Goal: Task Accomplishment & Management: Manage account settings

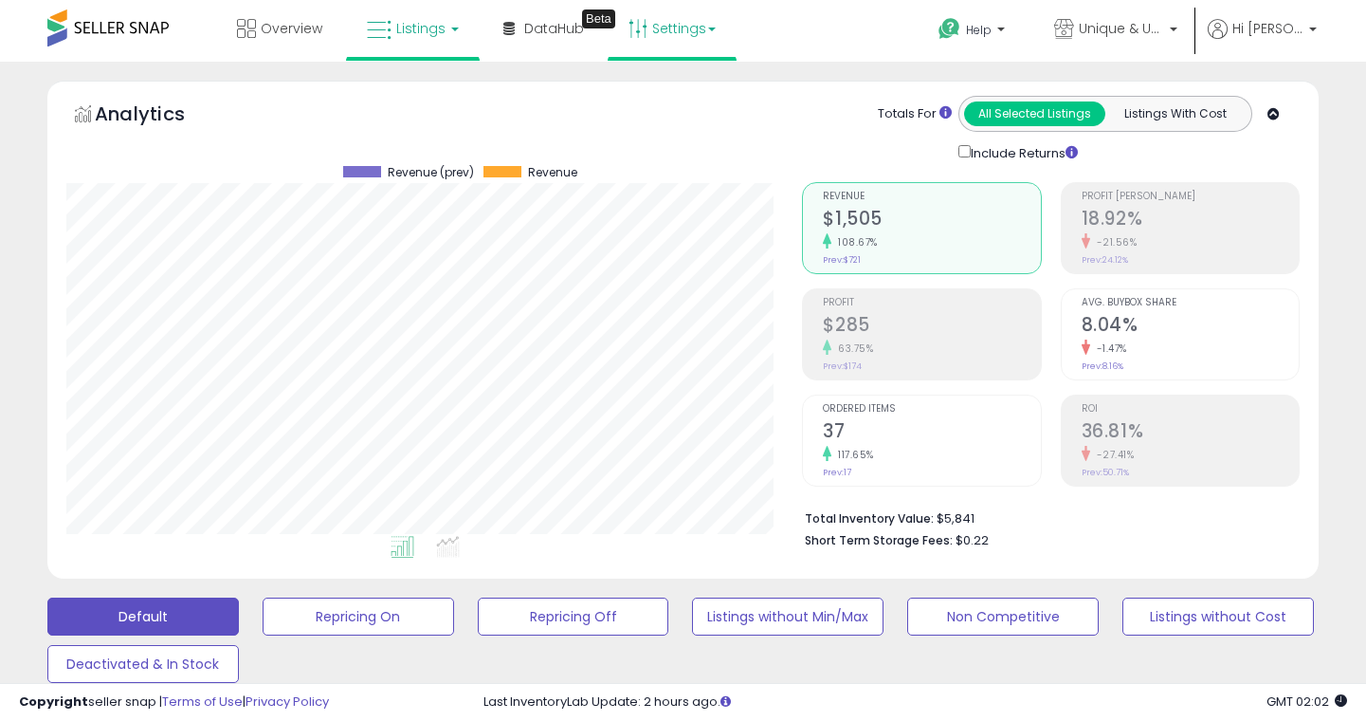
click at [669, 32] on link "Settings" at bounding box center [672, 28] width 116 height 57
click at [676, 91] on link "Store settings" at bounding box center [674, 96] width 85 height 18
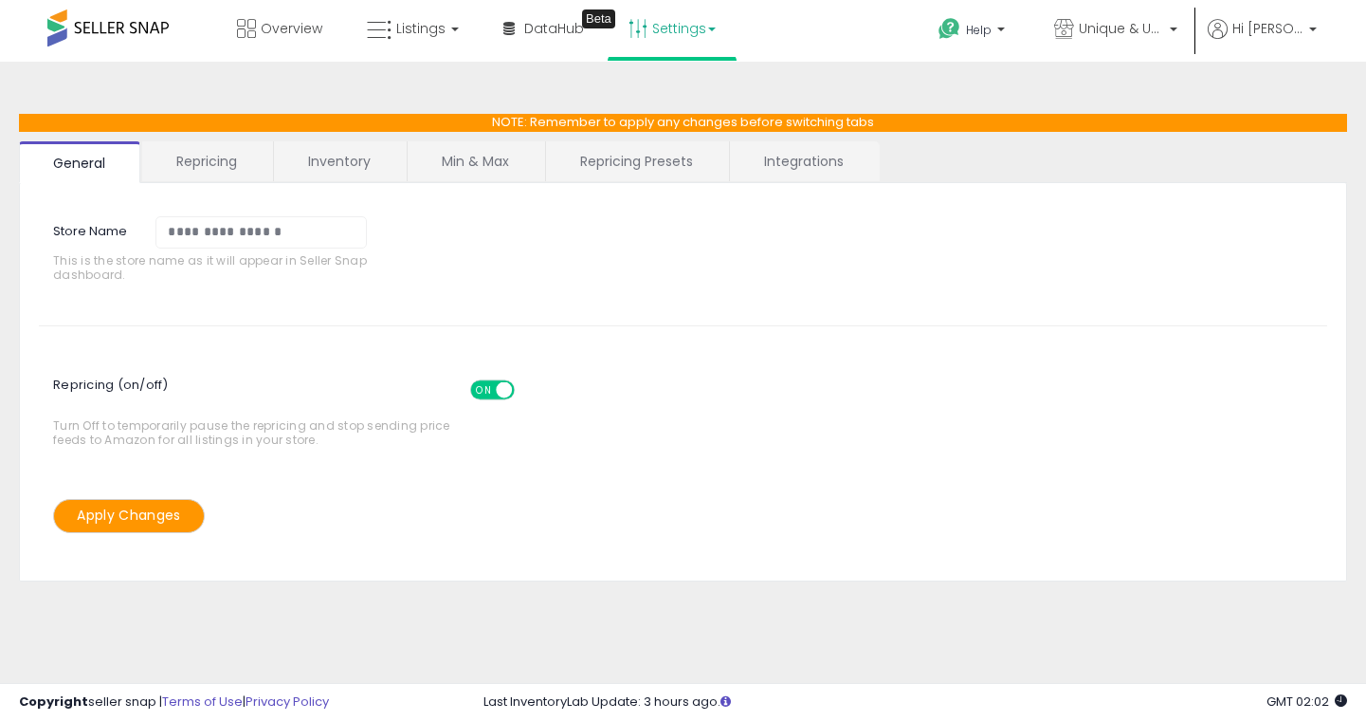
click at [194, 159] on link "Repricing" at bounding box center [206, 161] width 129 height 40
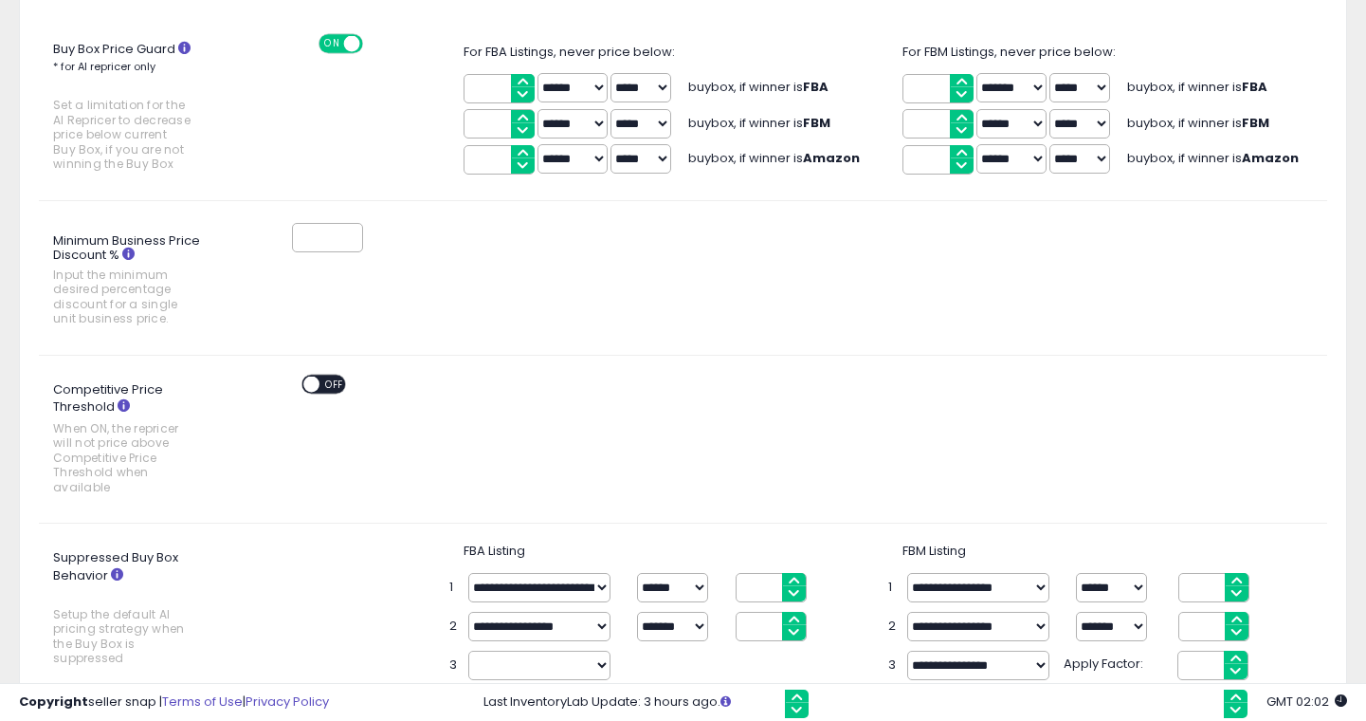
scroll to position [385, 0]
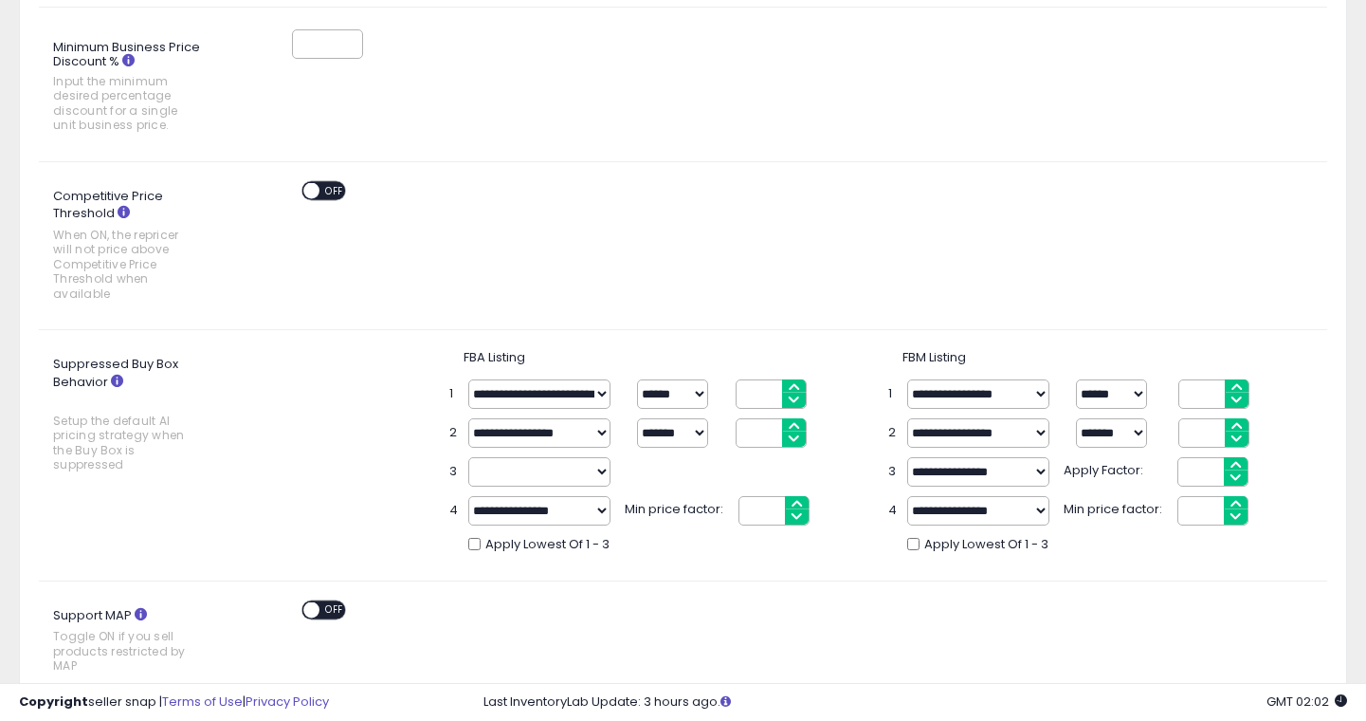
click at [600, 432] on select "**********" at bounding box center [539, 432] width 142 height 29
click at [468, 418] on select "**********" at bounding box center [539, 432] width 142 height 29
click at [522, 266] on div "Competitive Price Threshold When ON, the repricer will not price above Competit…" at bounding box center [683, 245] width 1317 height 129
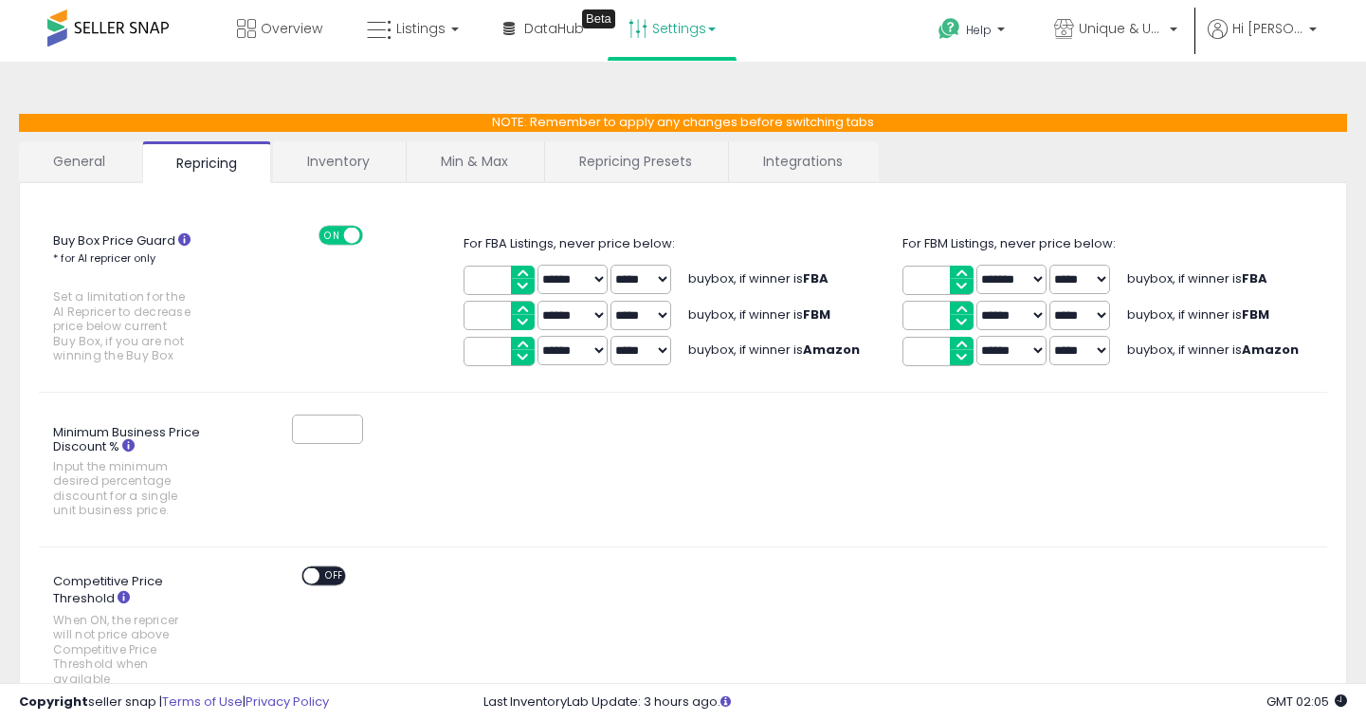
click at [655, 156] on link "Repricing Presets" at bounding box center [635, 161] width 181 height 40
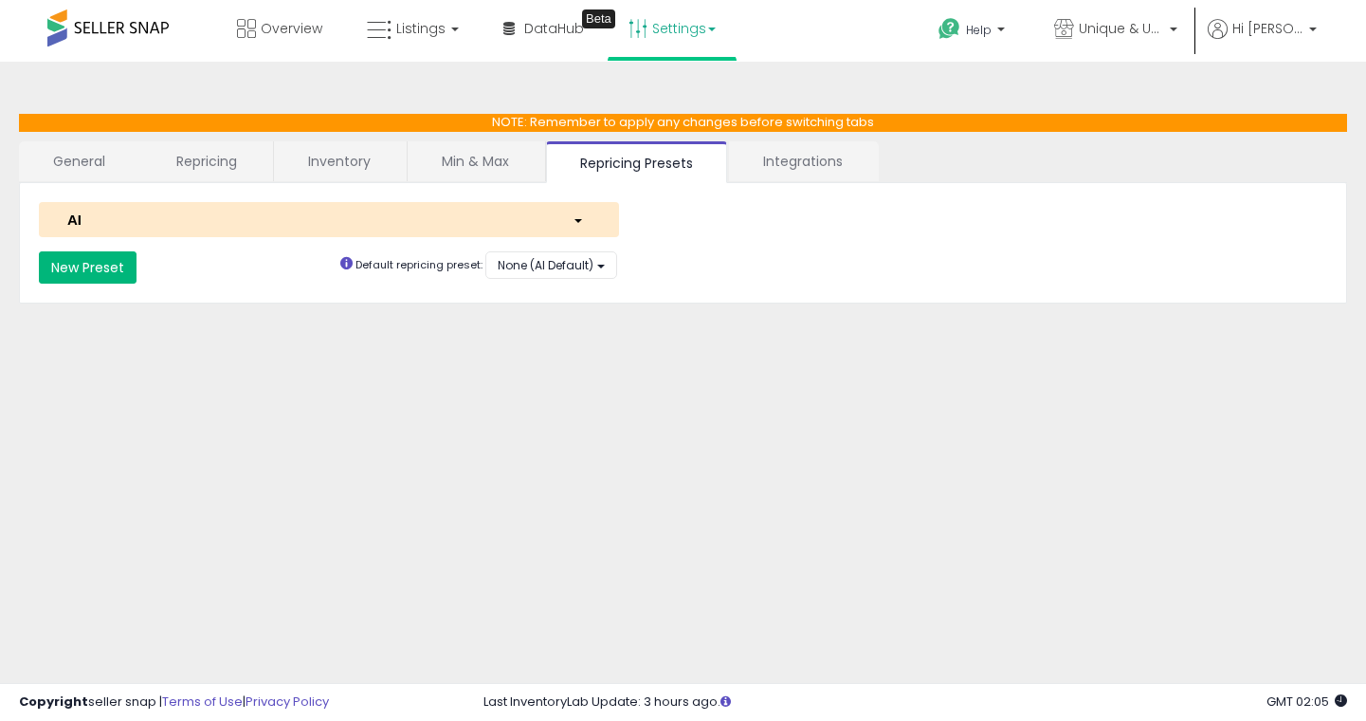
click at [90, 266] on button "New Preset" at bounding box center [88, 267] width 98 height 32
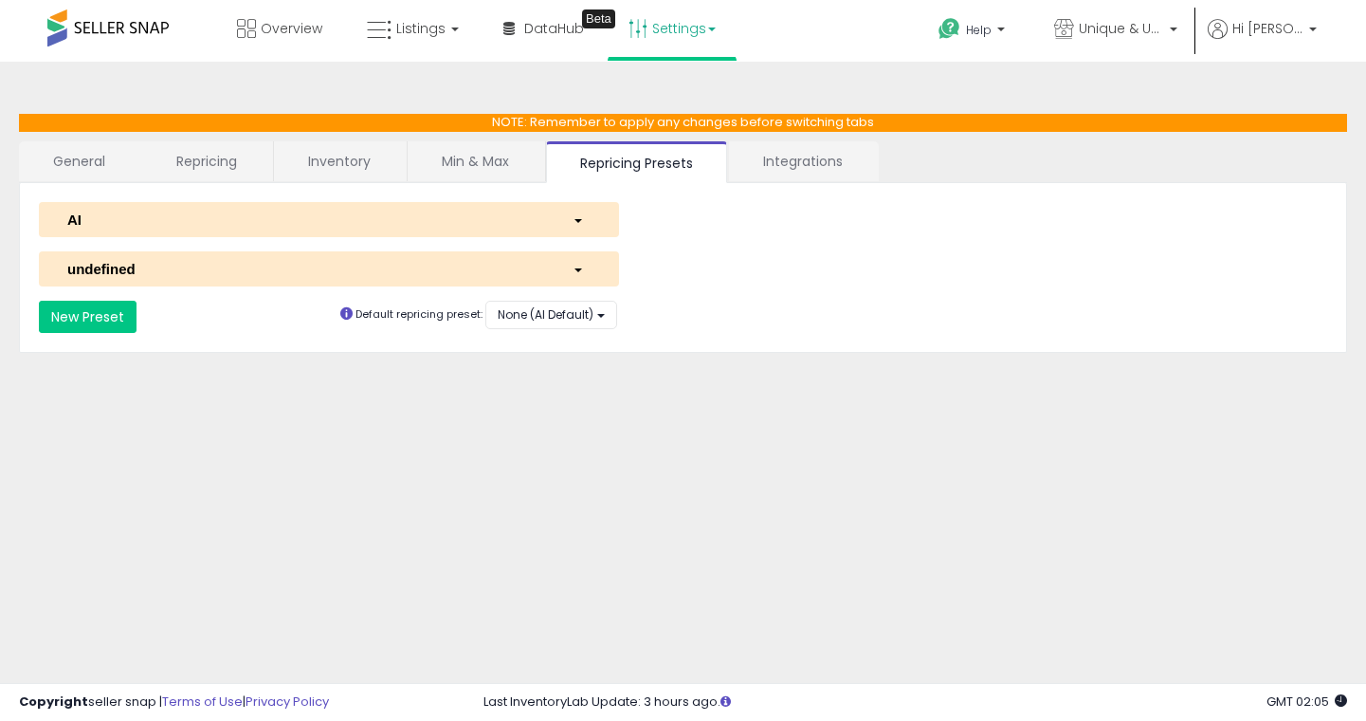
click at [575, 214] on div "button" at bounding box center [582, 220] width 46 height 20
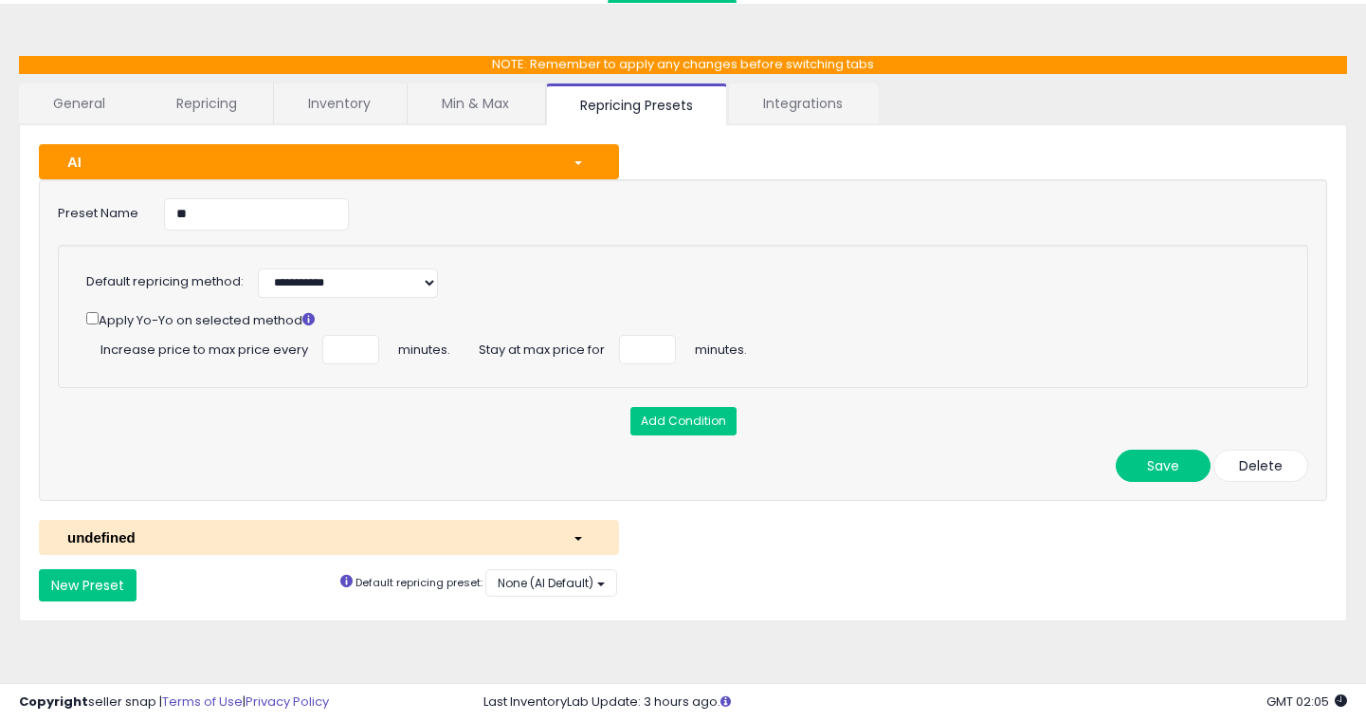
scroll to position [65, 0]
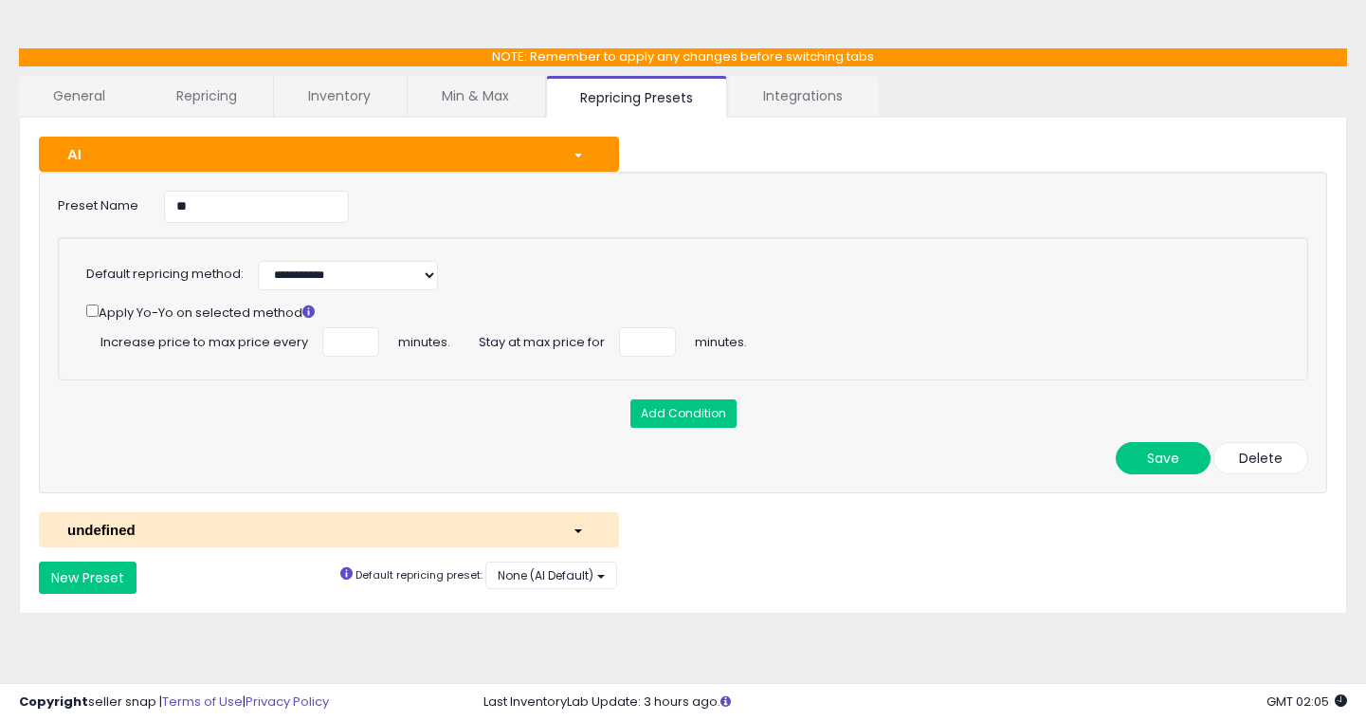
click at [578, 525] on div "button" at bounding box center [582, 530] width 46 height 20
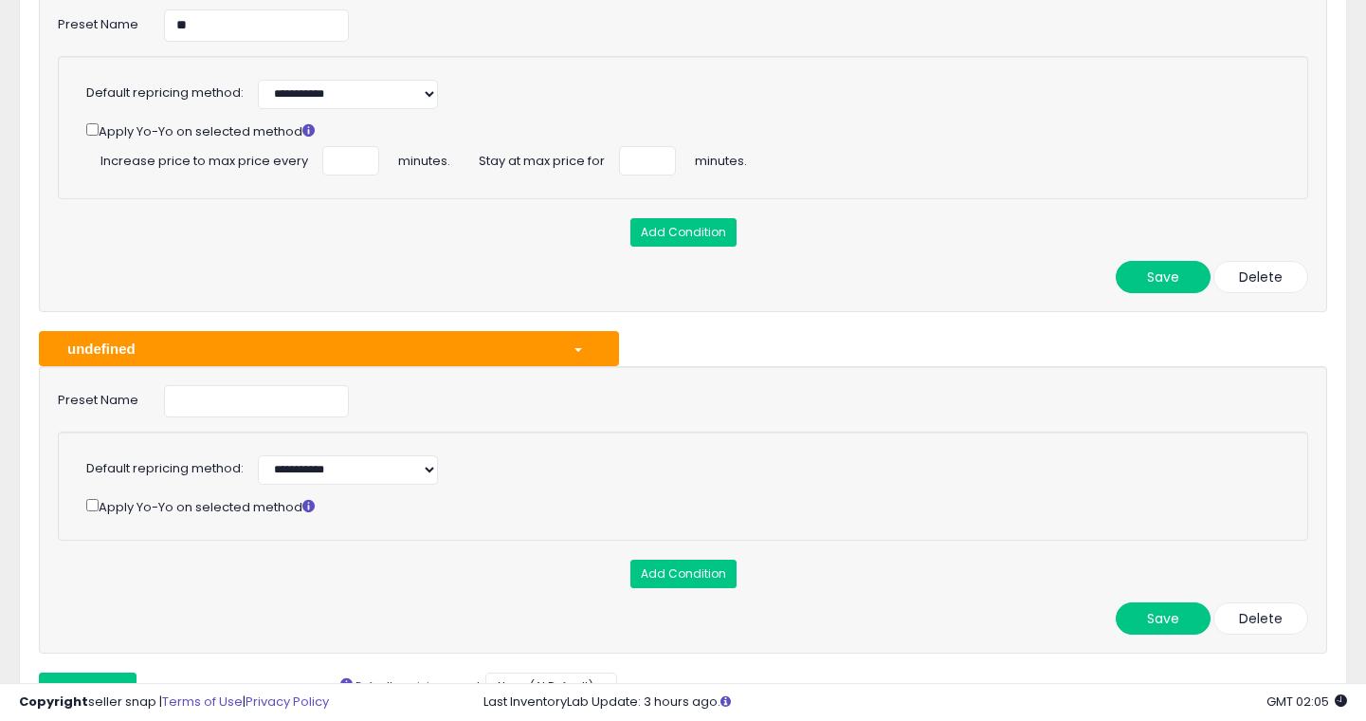
scroll to position [257, 0]
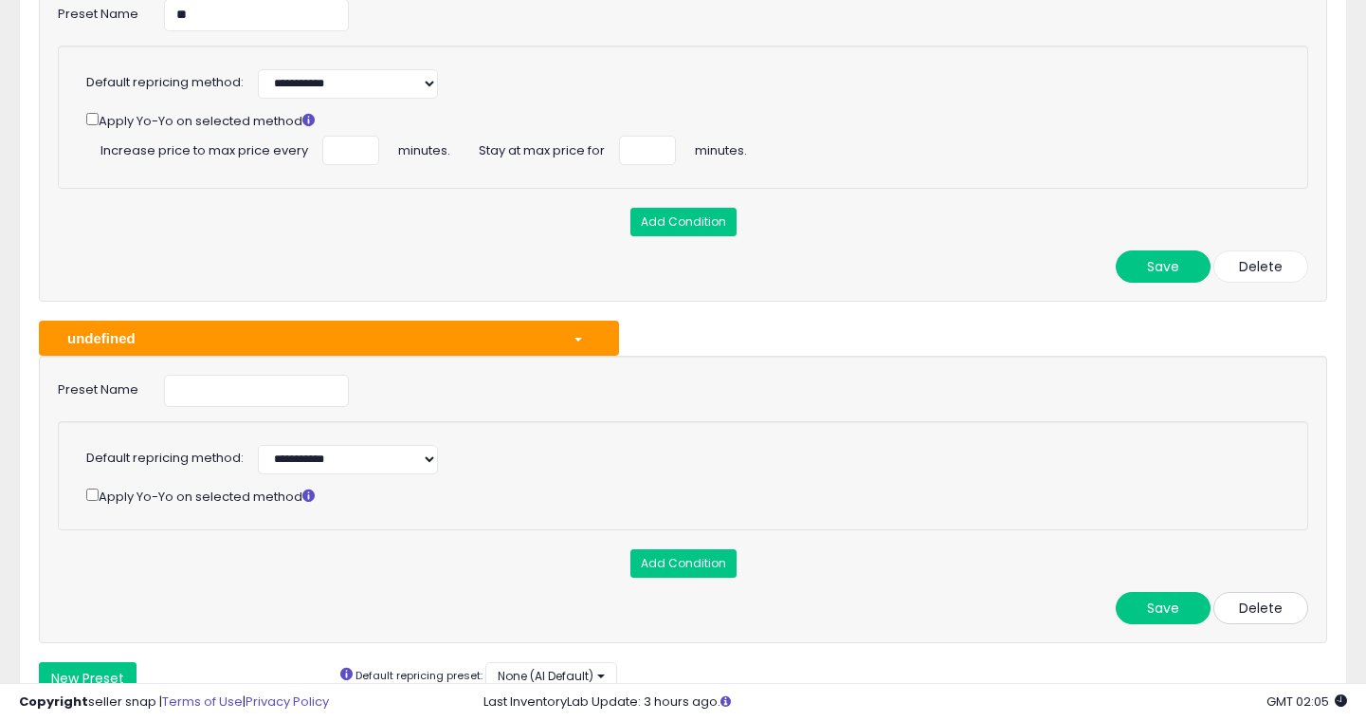
click at [1240, 605] on button "Delete" at bounding box center [1261, 608] width 95 height 32
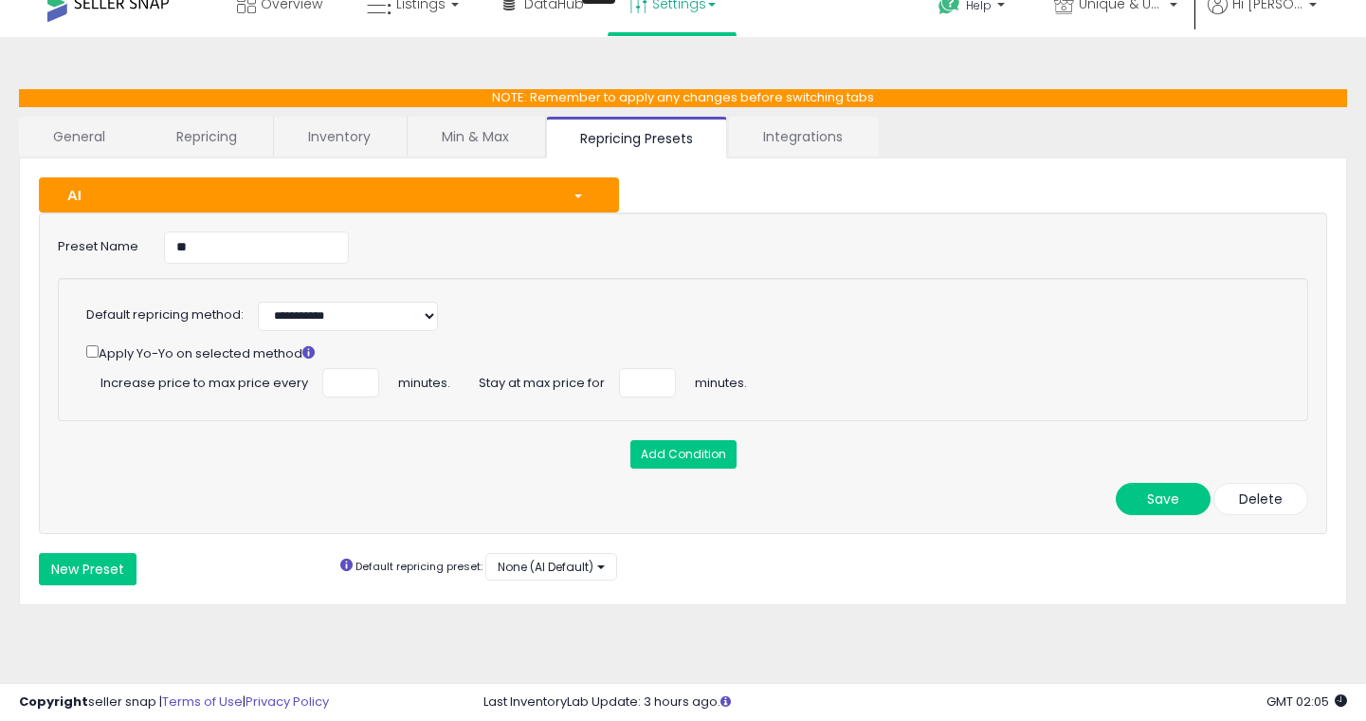
scroll to position [19, 0]
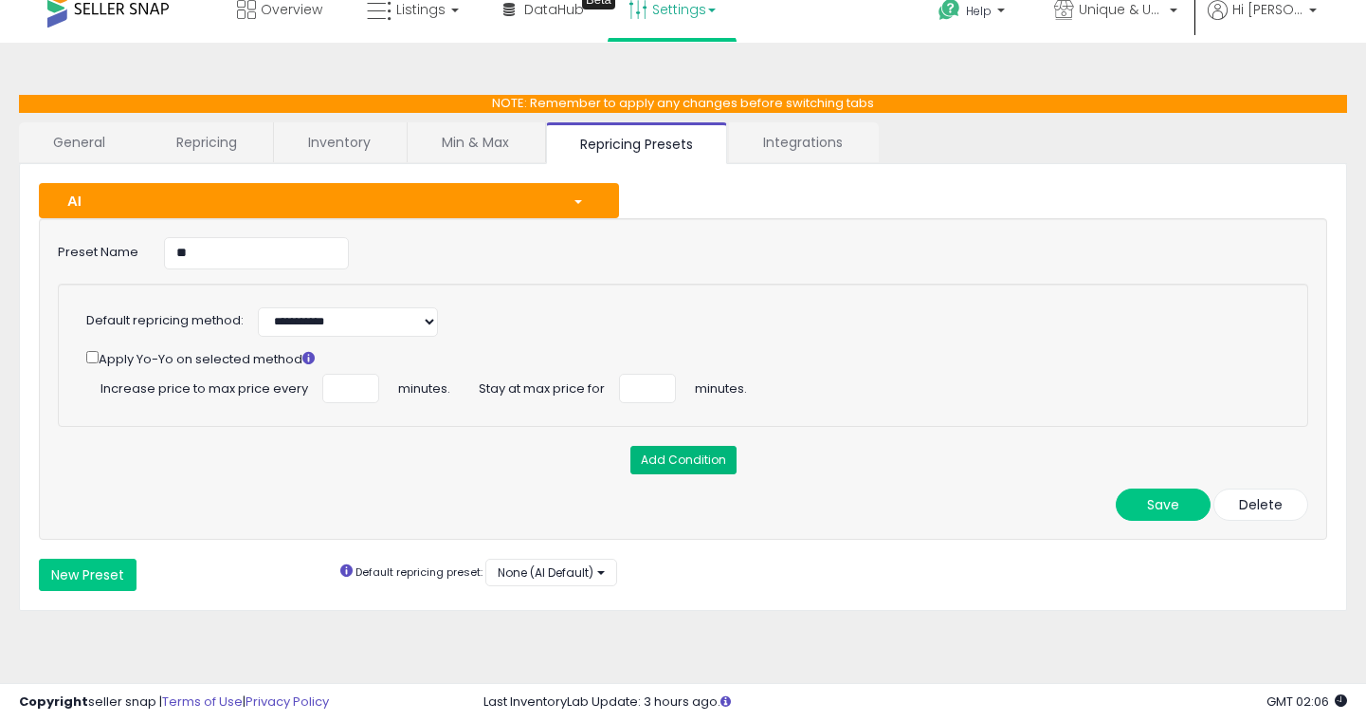
click at [669, 456] on button "Add Condition" at bounding box center [684, 460] width 106 height 28
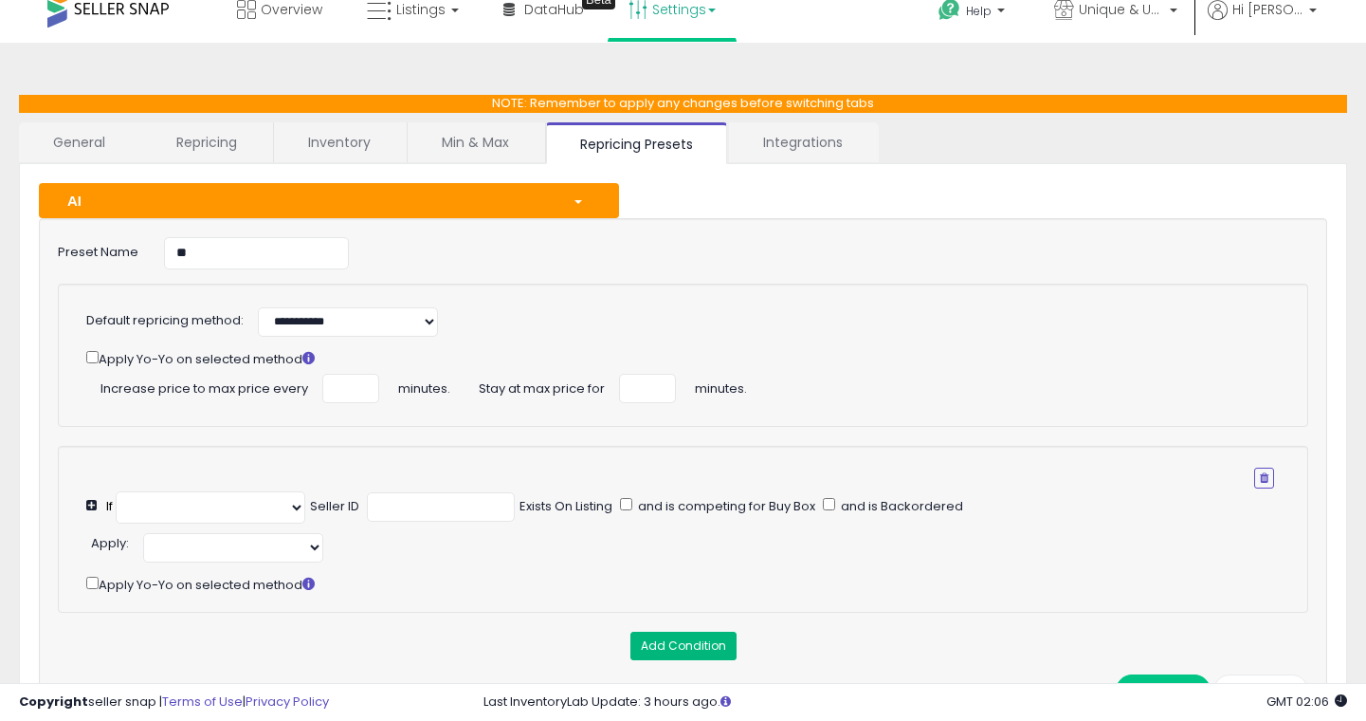
select select "**********"
select select "*********"
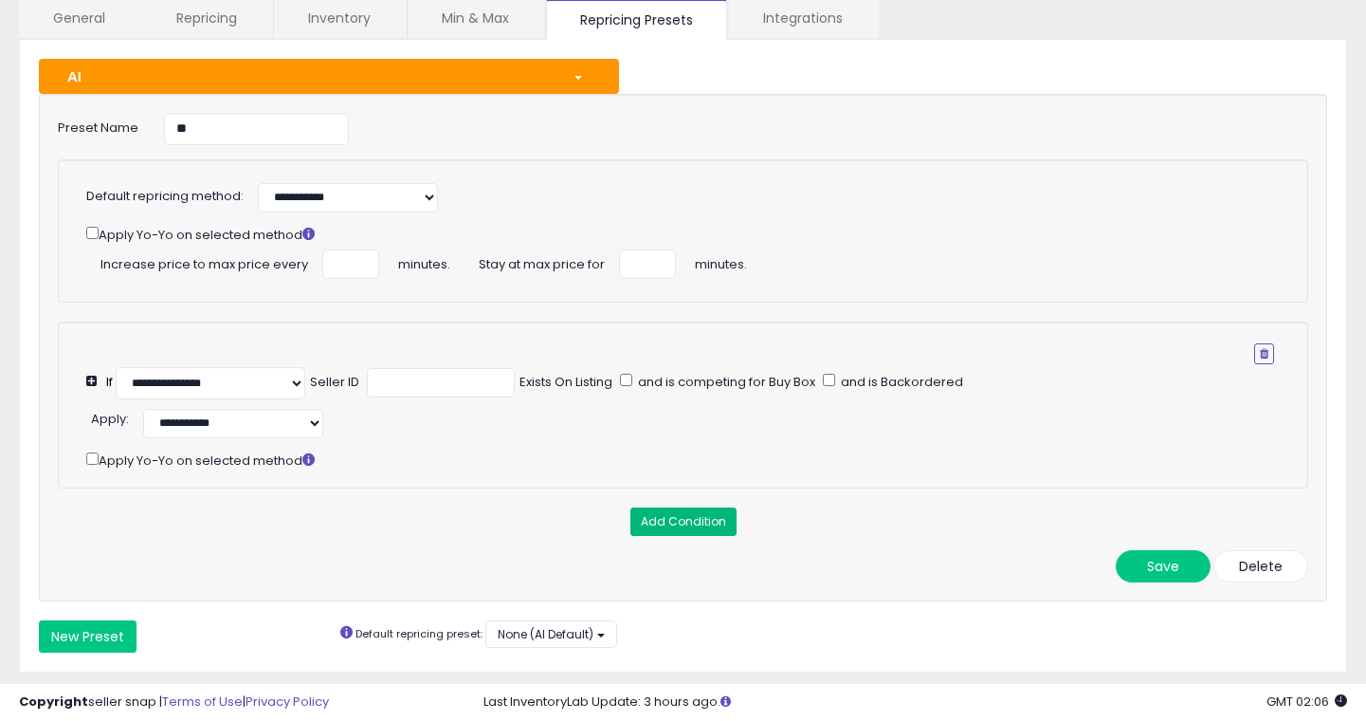
scroll to position [160, 0]
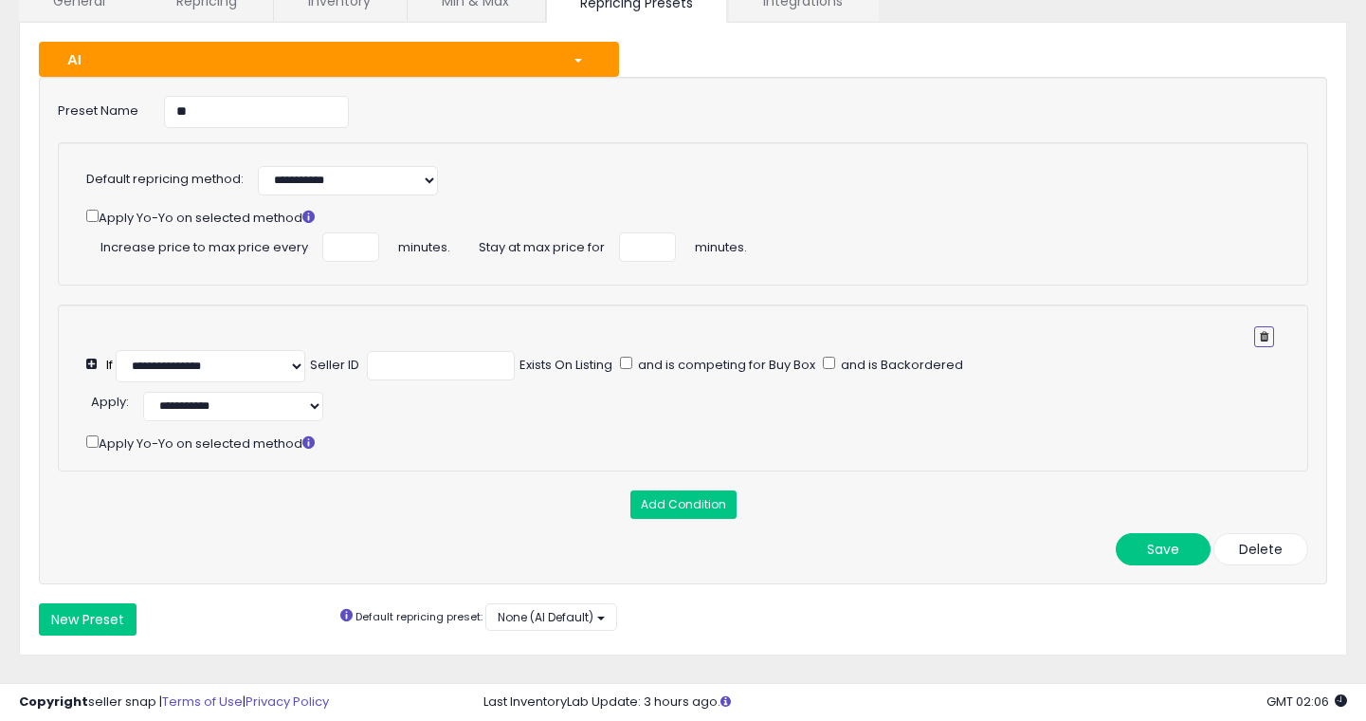
click at [1269, 336] on button "button" at bounding box center [1265, 336] width 20 height 21
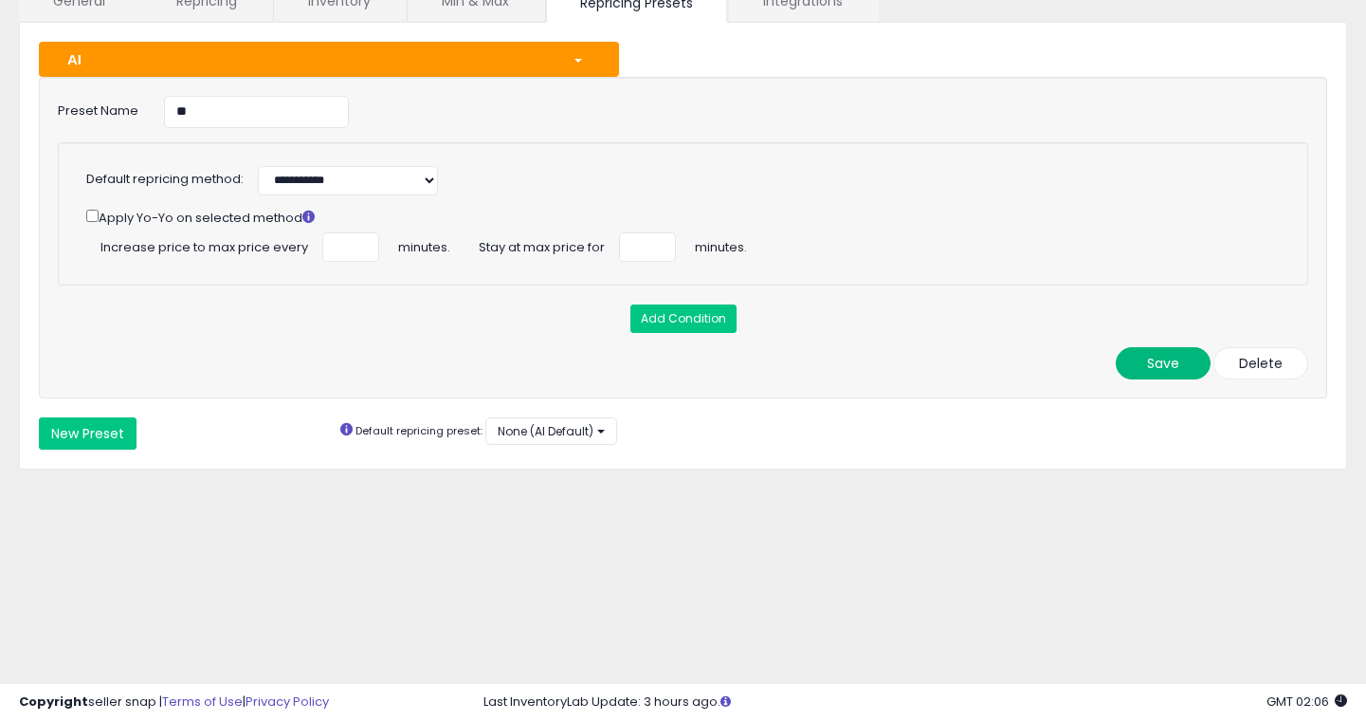
click at [1174, 370] on button "Save" at bounding box center [1163, 363] width 95 height 32
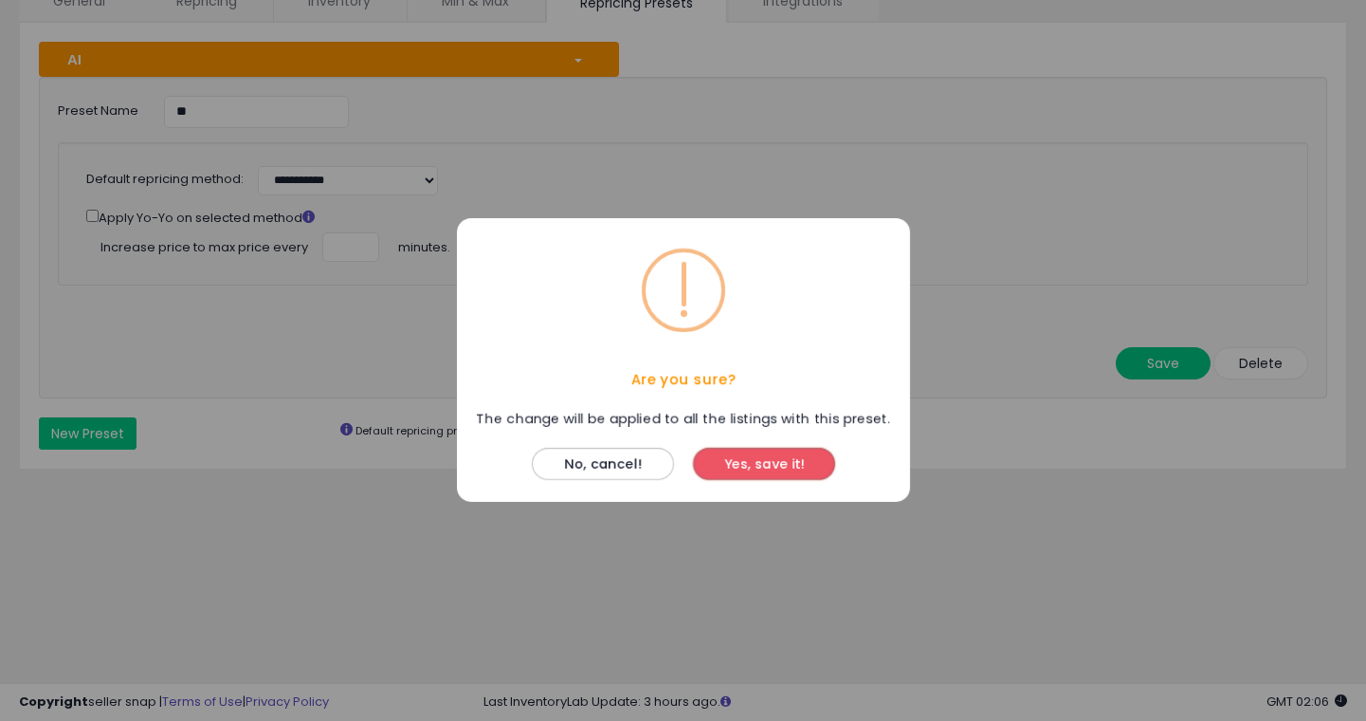
click at [753, 465] on button "Yes, save it!" at bounding box center [764, 465] width 142 height 32
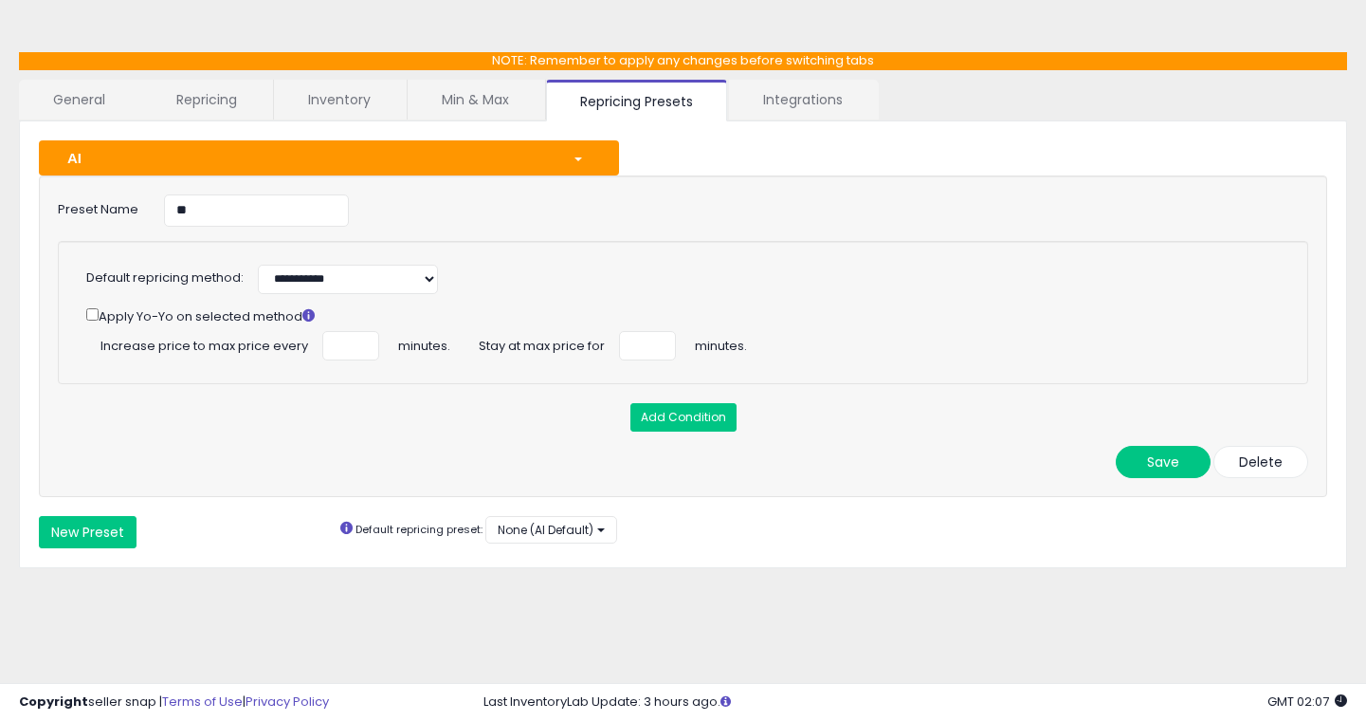
scroll to position [56, 0]
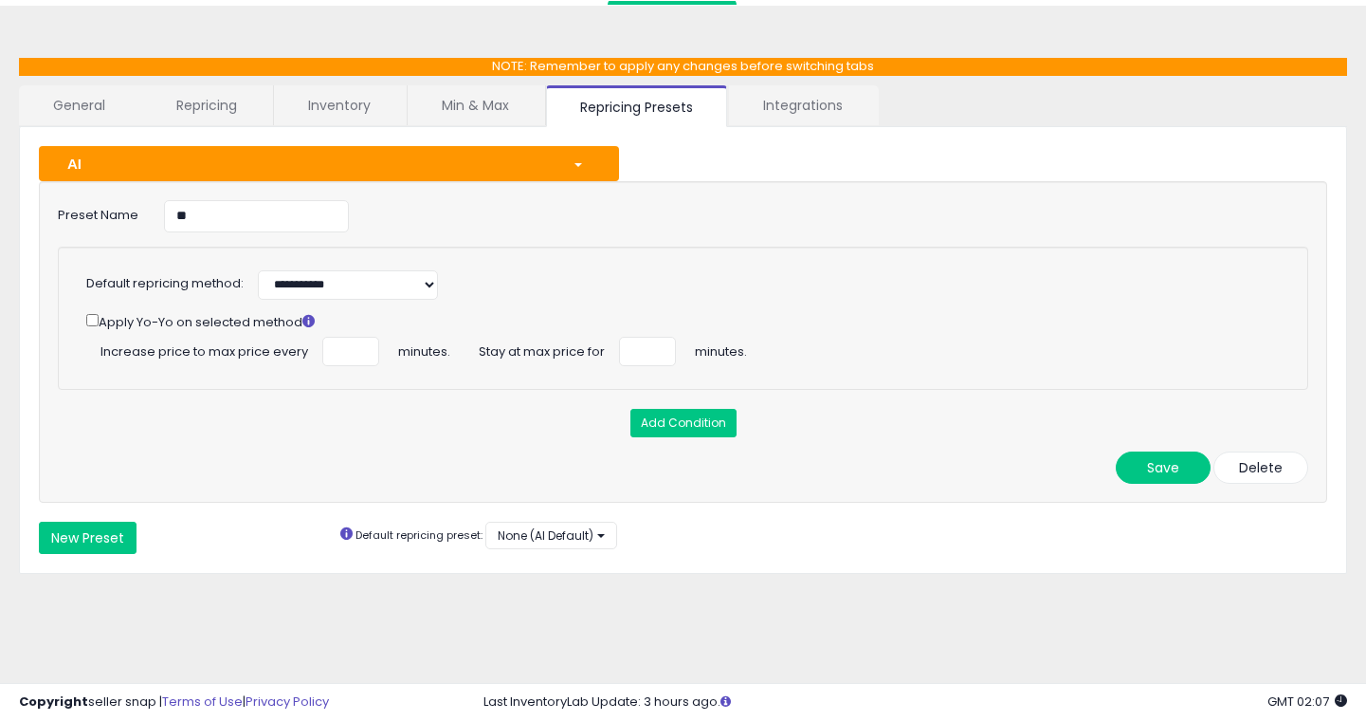
click at [584, 167] on div "button" at bounding box center [582, 164] width 46 height 20
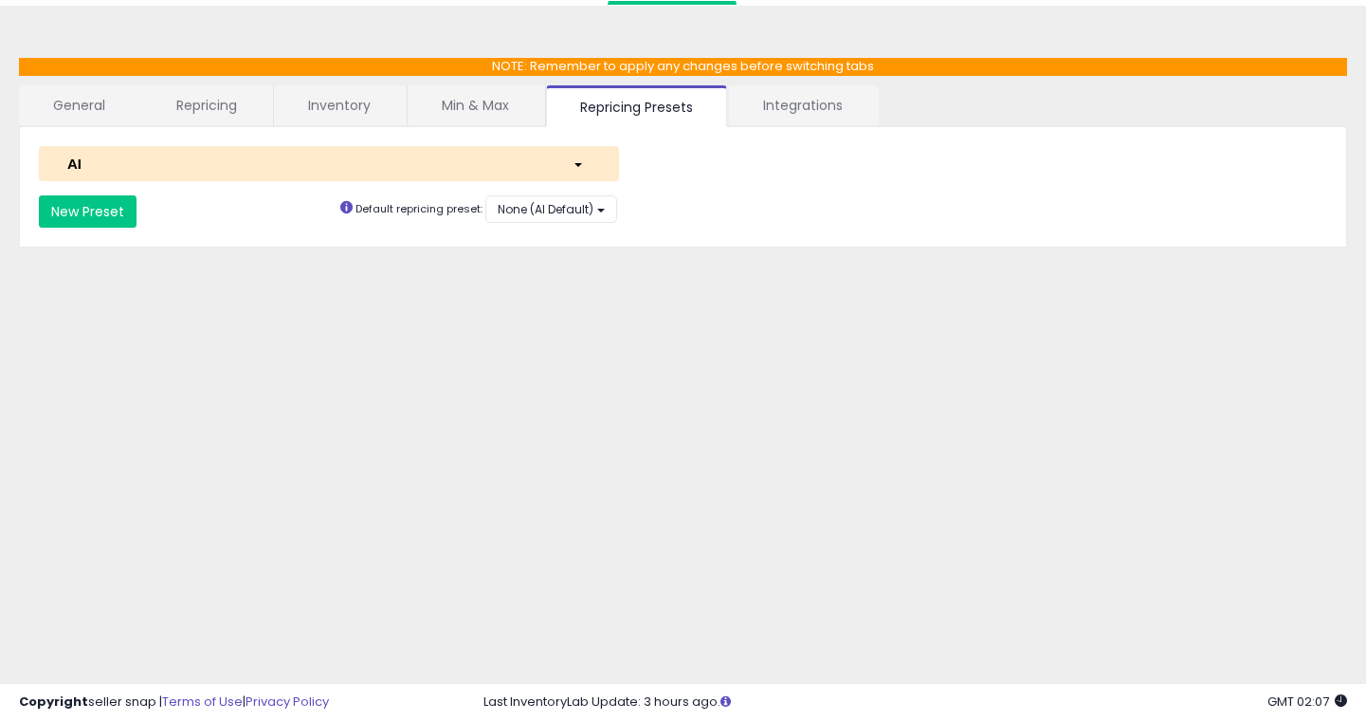
click at [584, 167] on div "button" at bounding box center [582, 164] width 46 height 20
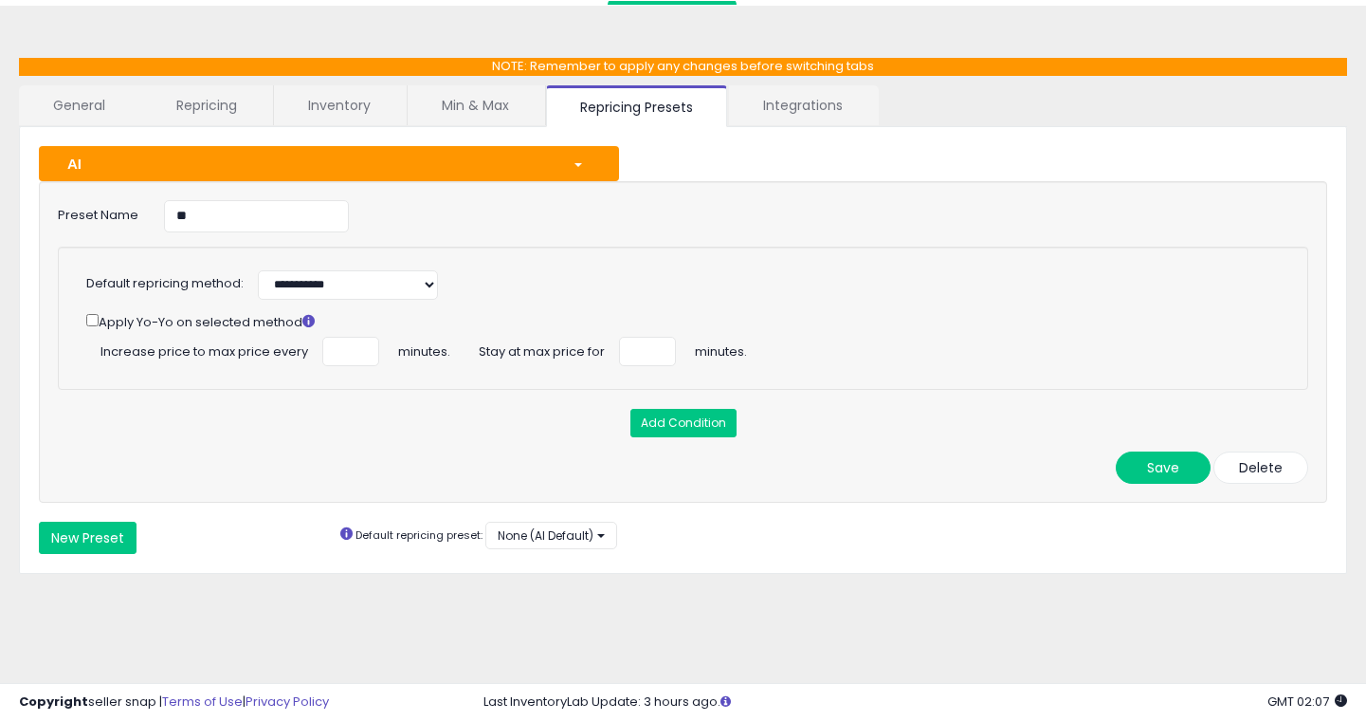
scroll to position [0, 0]
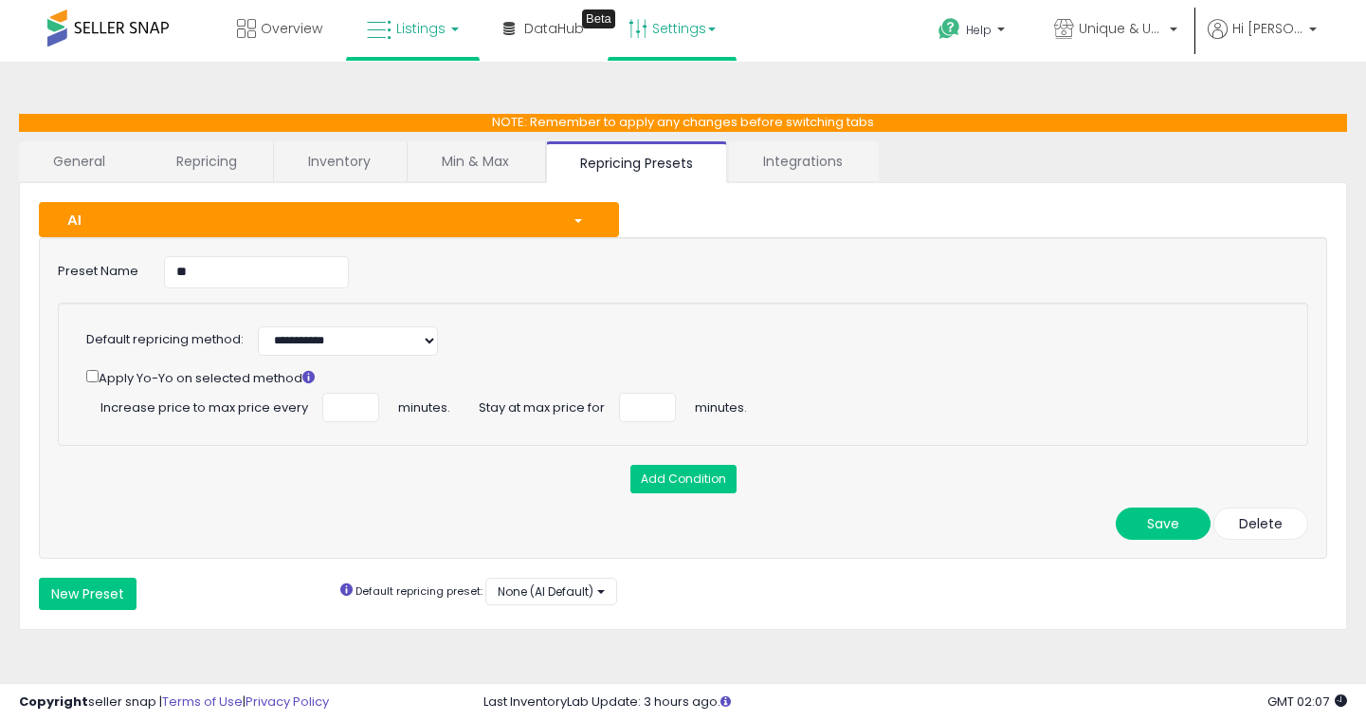
click at [398, 35] on span "Listings" at bounding box center [420, 28] width 49 height 19
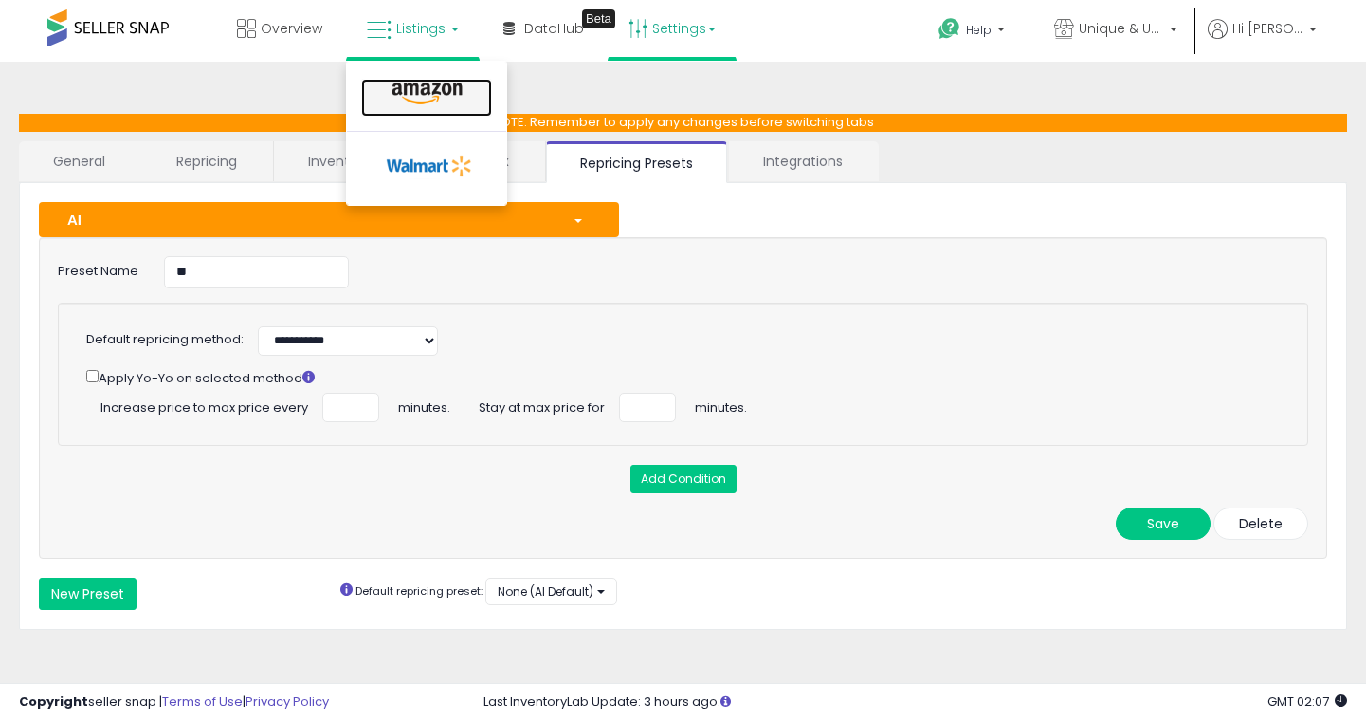
click at [414, 83] on icon at bounding box center [427, 94] width 82 height 25
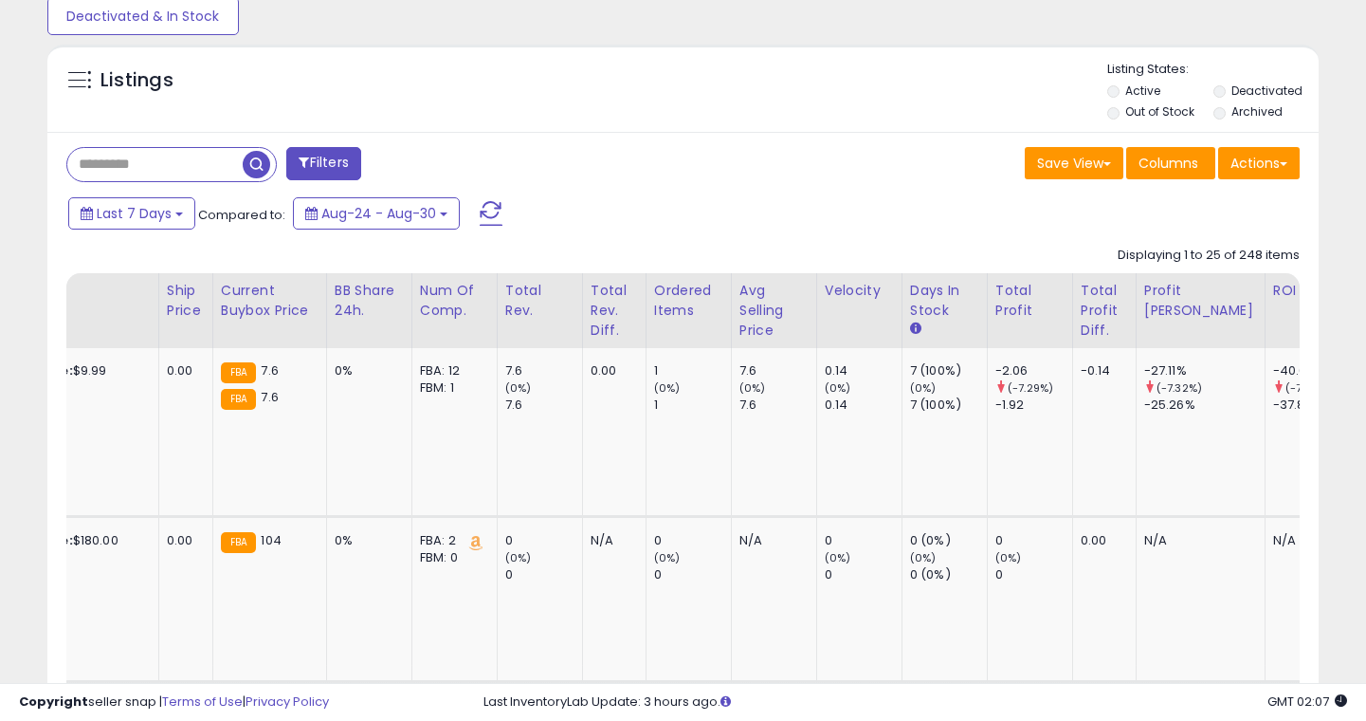
scroll to position [0, 1709]
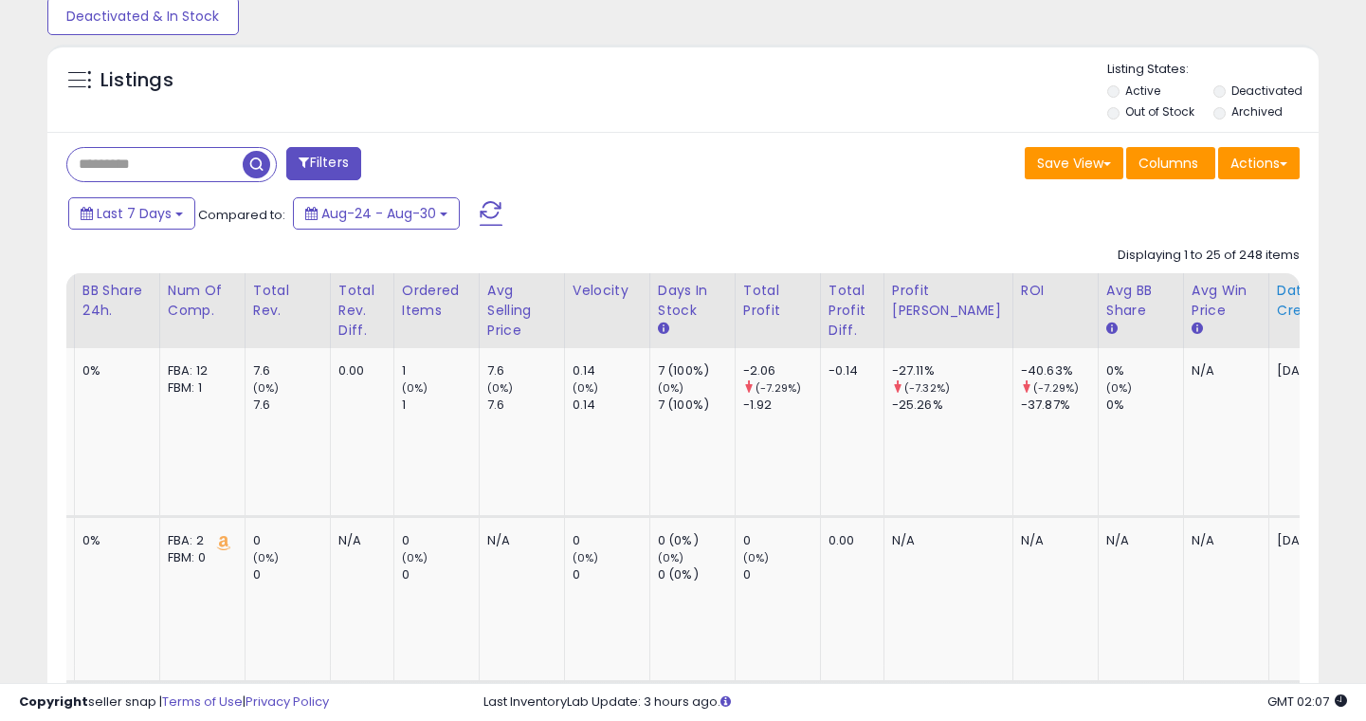
click at [1277, 296] on div "Date Created" at bounding box center [1318, 301] width 82 height 40
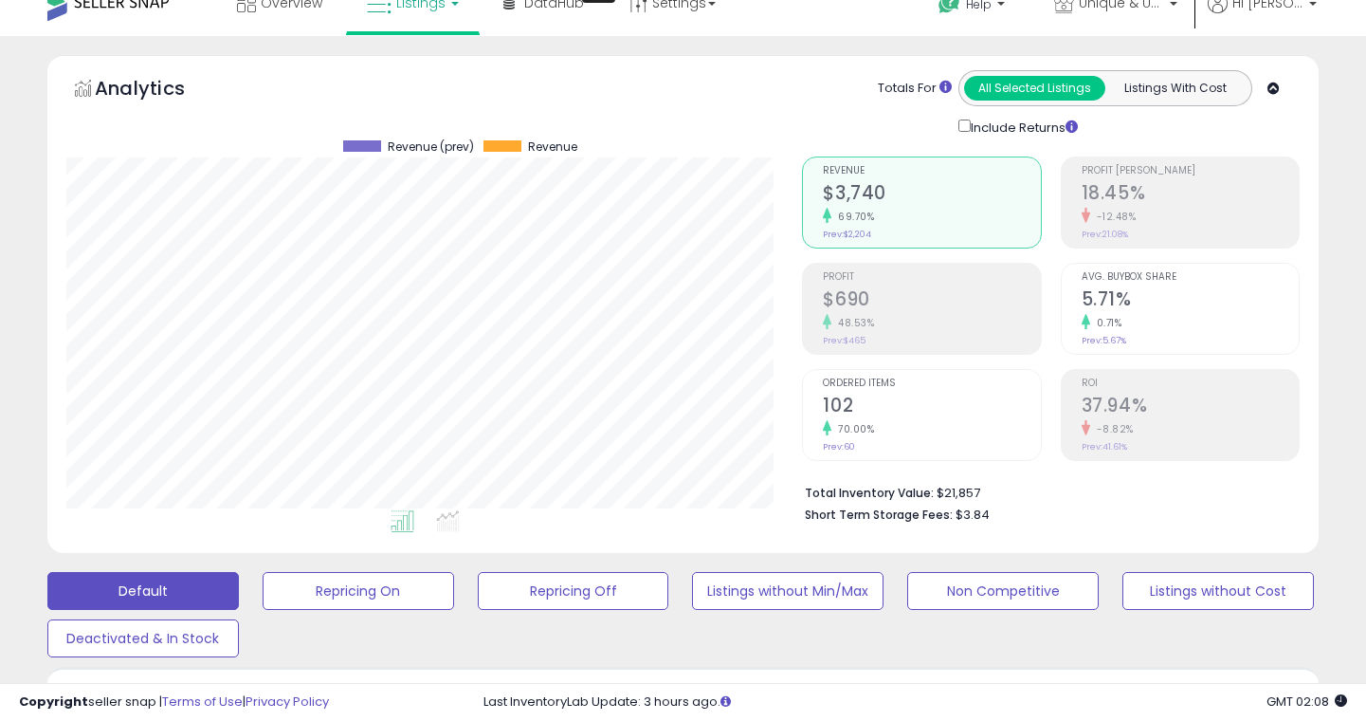
scroll to position [0, 0]
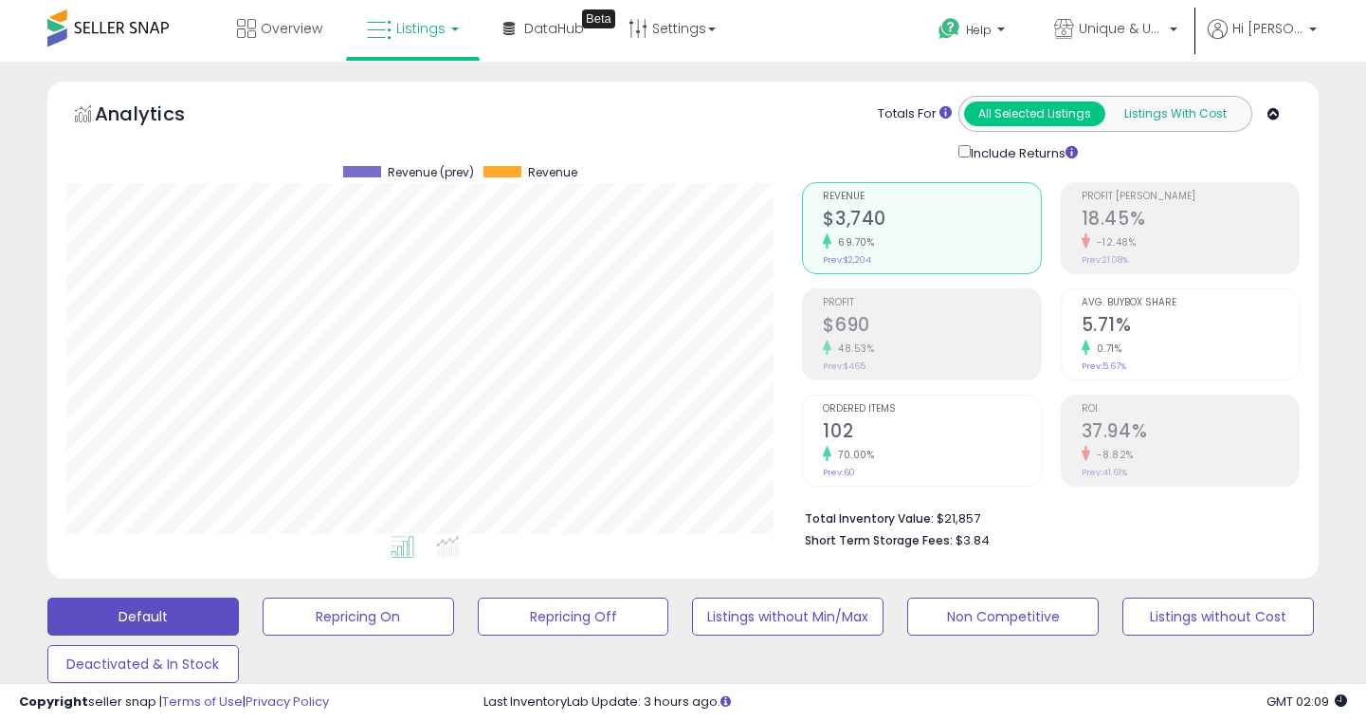
click at [1202, 111] on button "Listings With Cost" at bounding box center [1175, 113] width 141 height 25
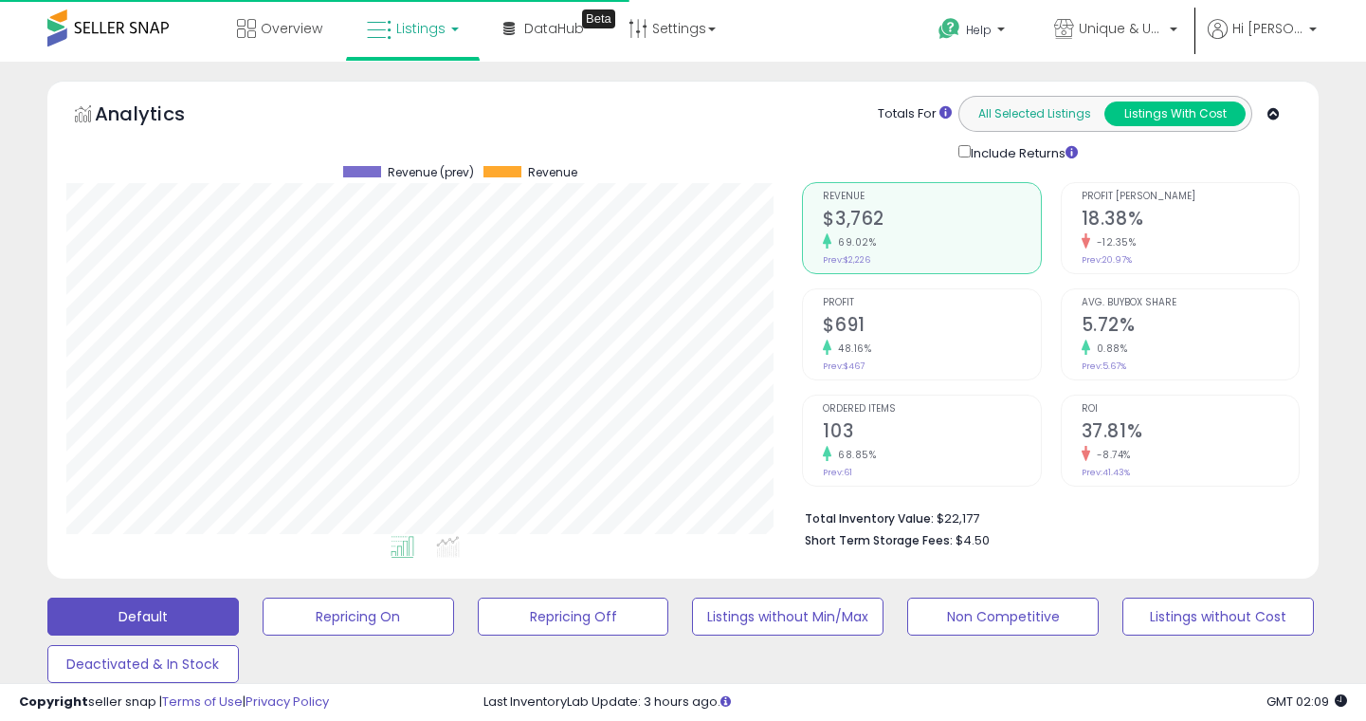
scroll to position [389, 736]
click at [1040, 107] on button "All Selected Listings" at bounding box center [1034, 113] width 141 height 25
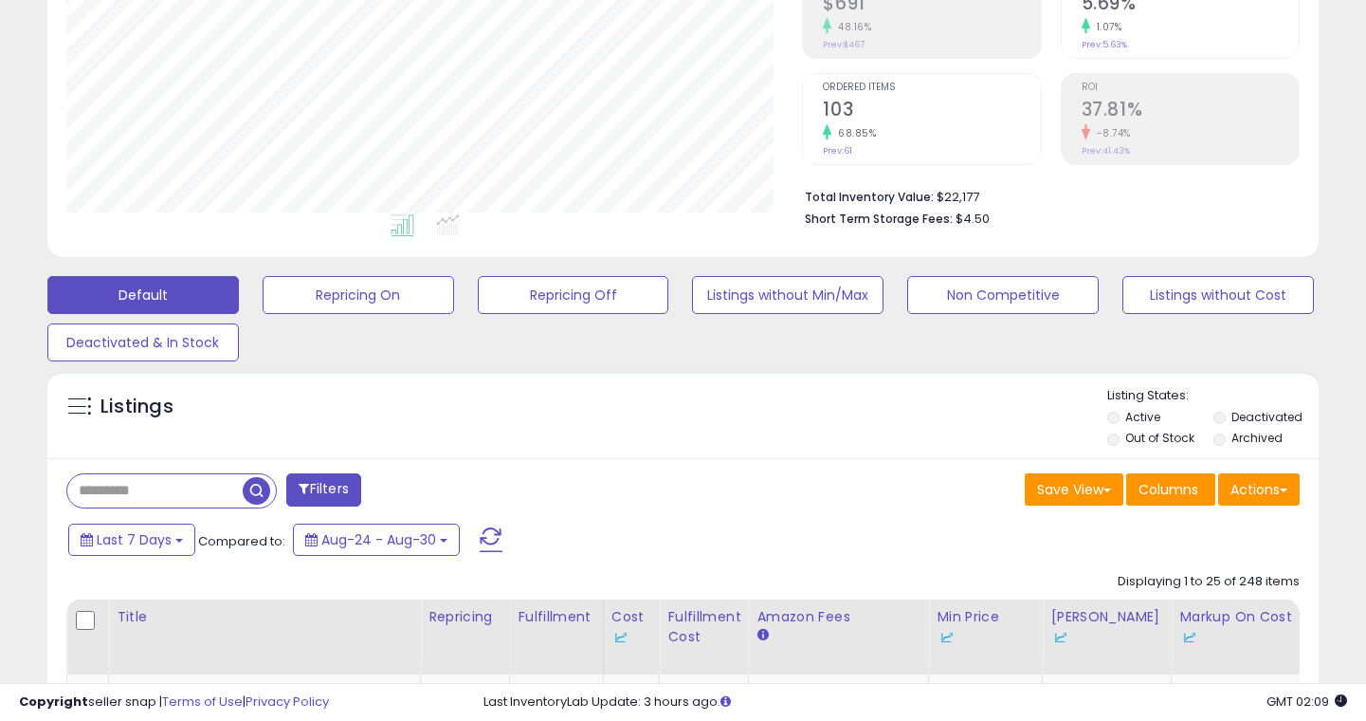
scroll to position [350, 0]
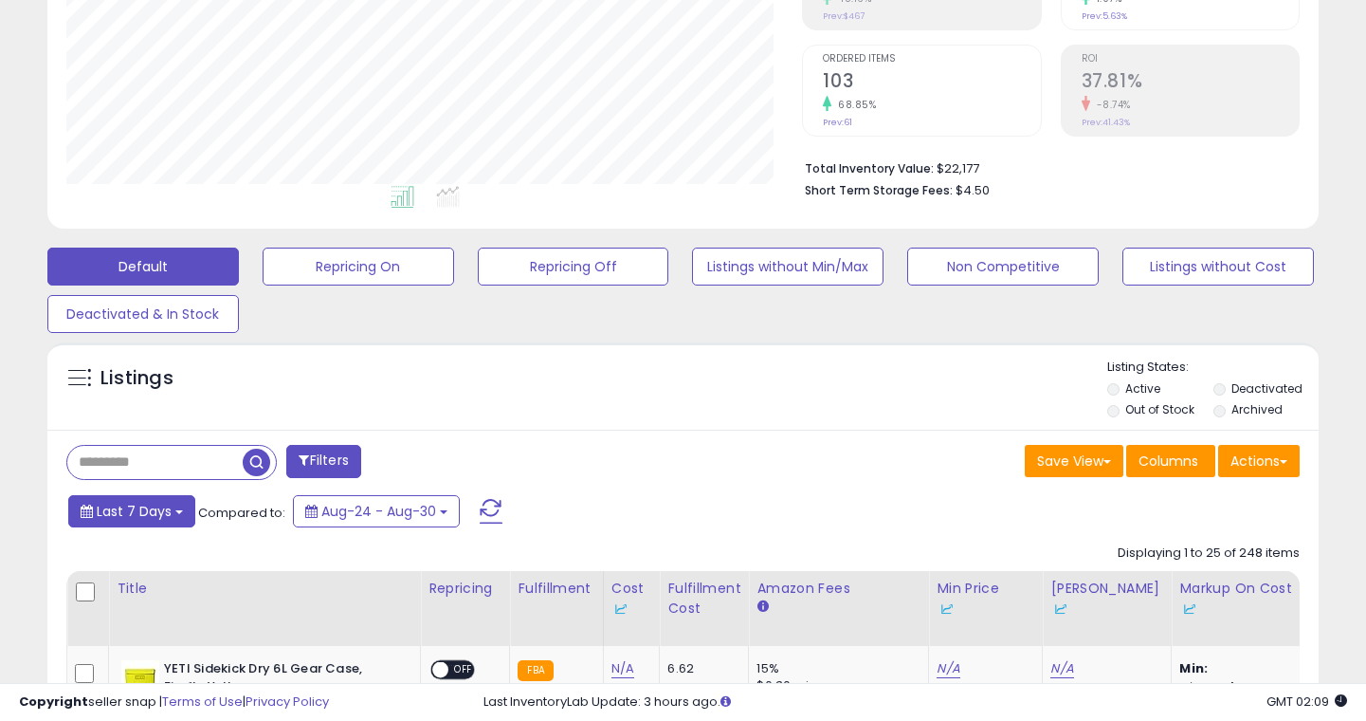
click at [176, 518] on button "Last 7 Days" at bounding box center [131, 511] width 127 height 32
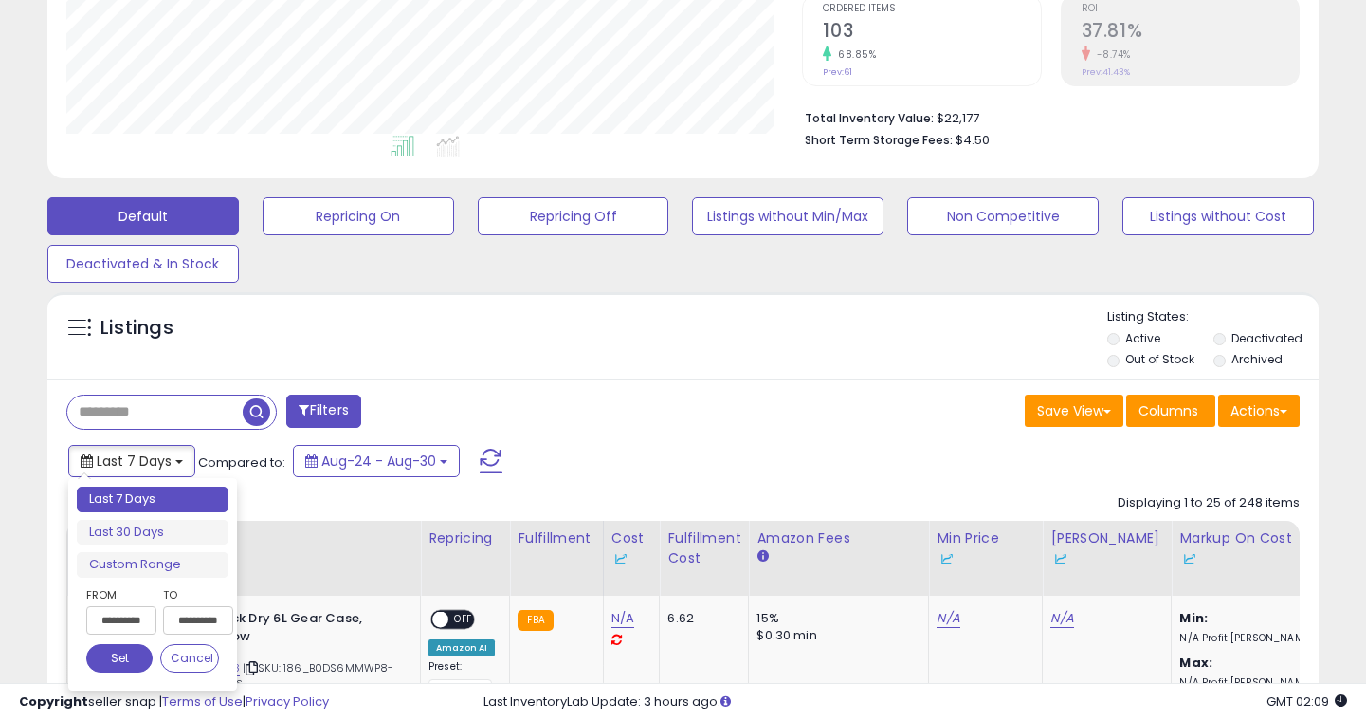
scroll to position [401, 0]
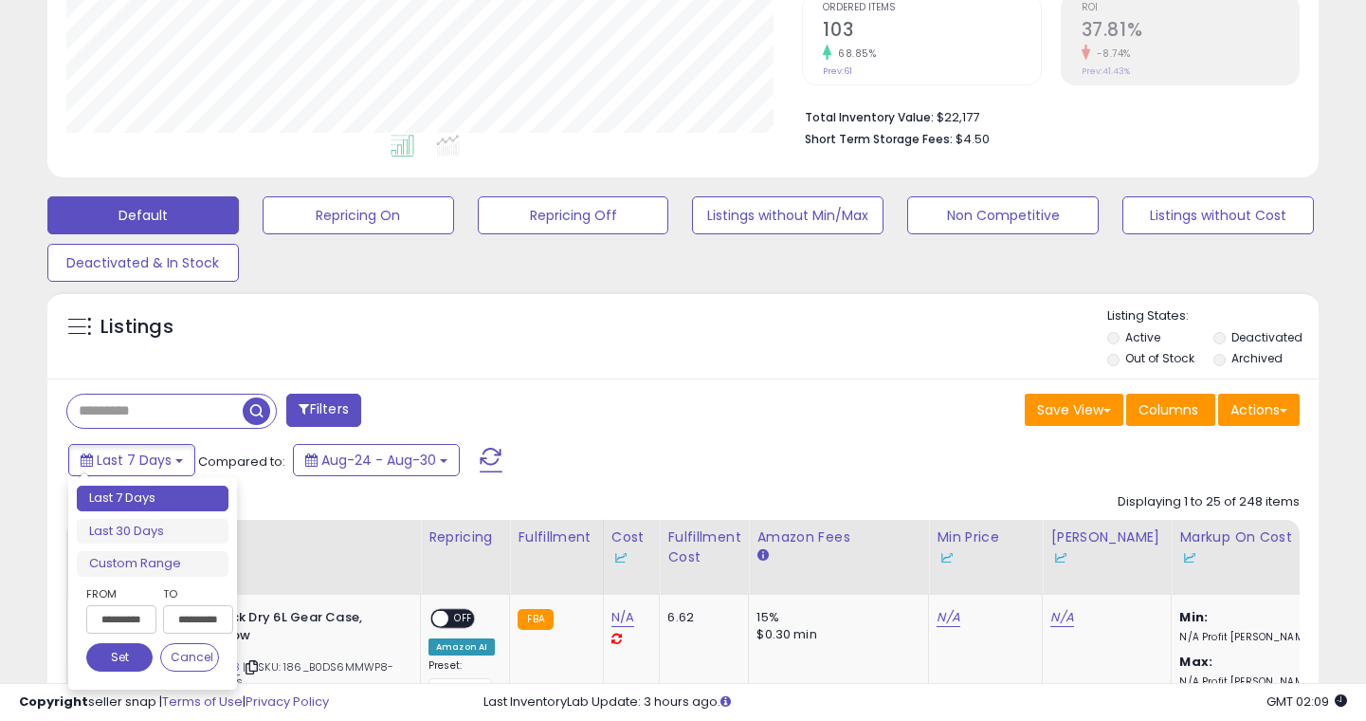
click at [119, 617] on input "**********" at bounding box center [121, 619] width 70 height 28
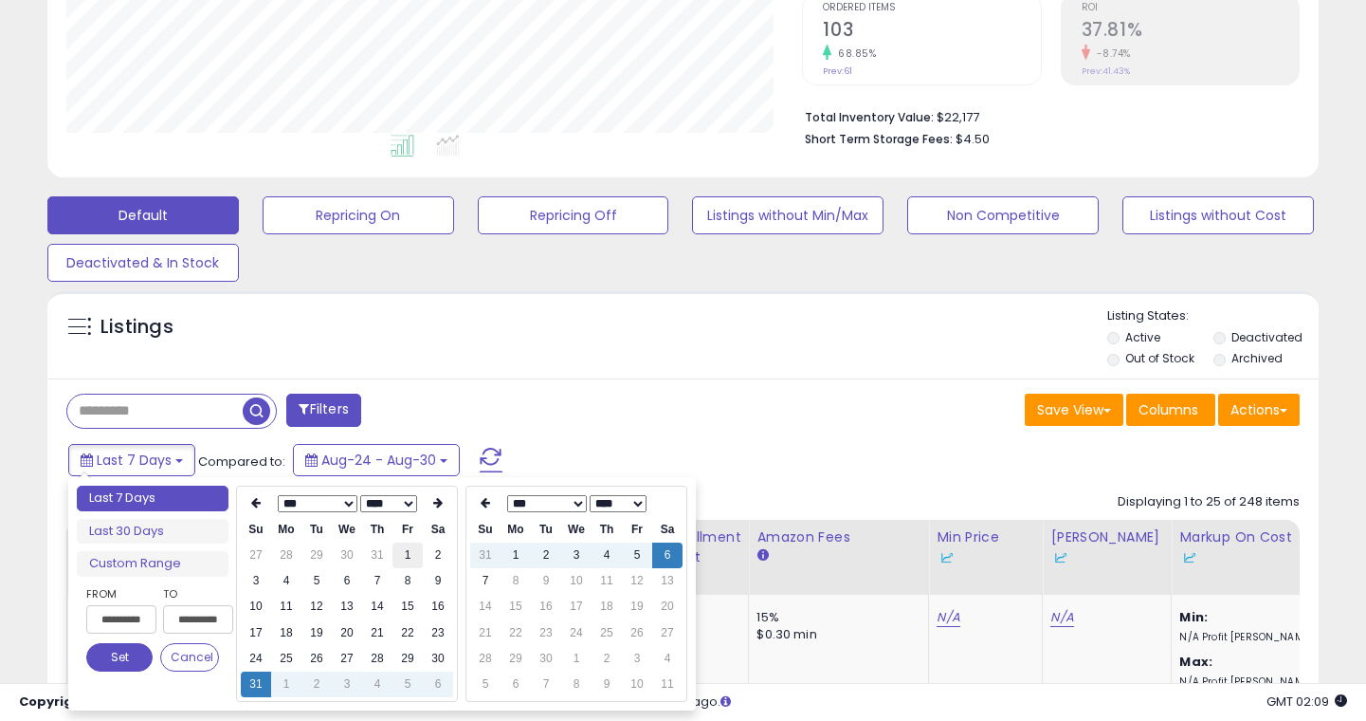
click at [408, 555] on td "1" at bounding box center [408, 555] width 30 height 26
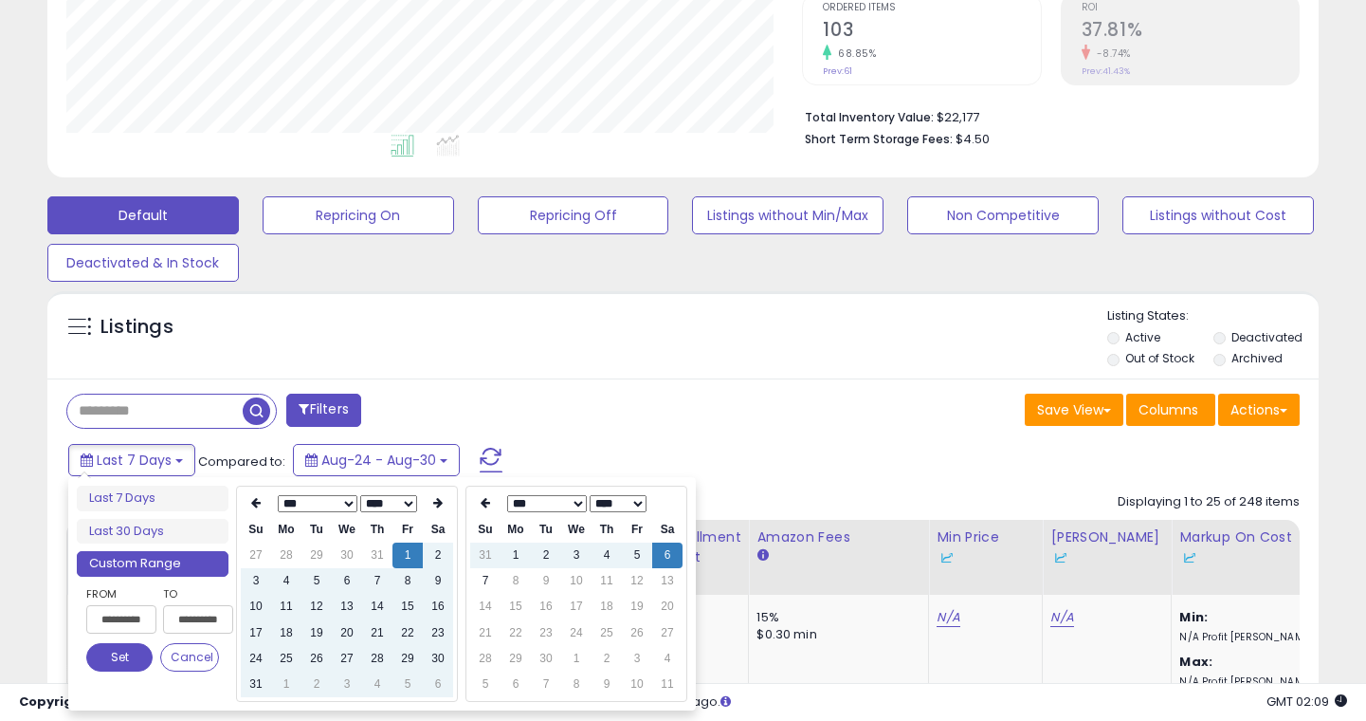
click at [191, 618] on input "**********" at bounding box center [198, 619] width 70 height 28
click at [253, 686] on td "31" at bounding box center [256, 684] width 30 height 26
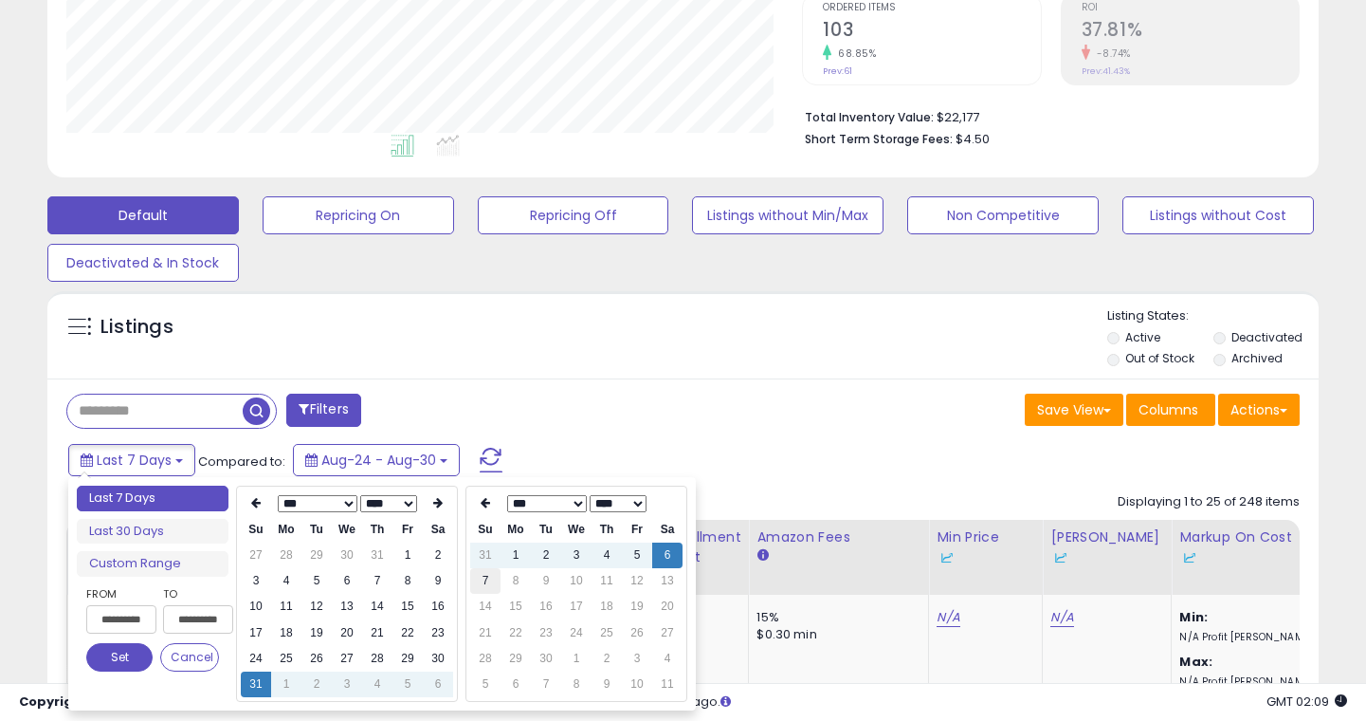
type input "**********"
click at [250, 687] on td "31" at bounding box center [256, 684] width 30 height 26
click at [211, 625] on input "**********" at bounding box center [198, 619] width 70 height 28
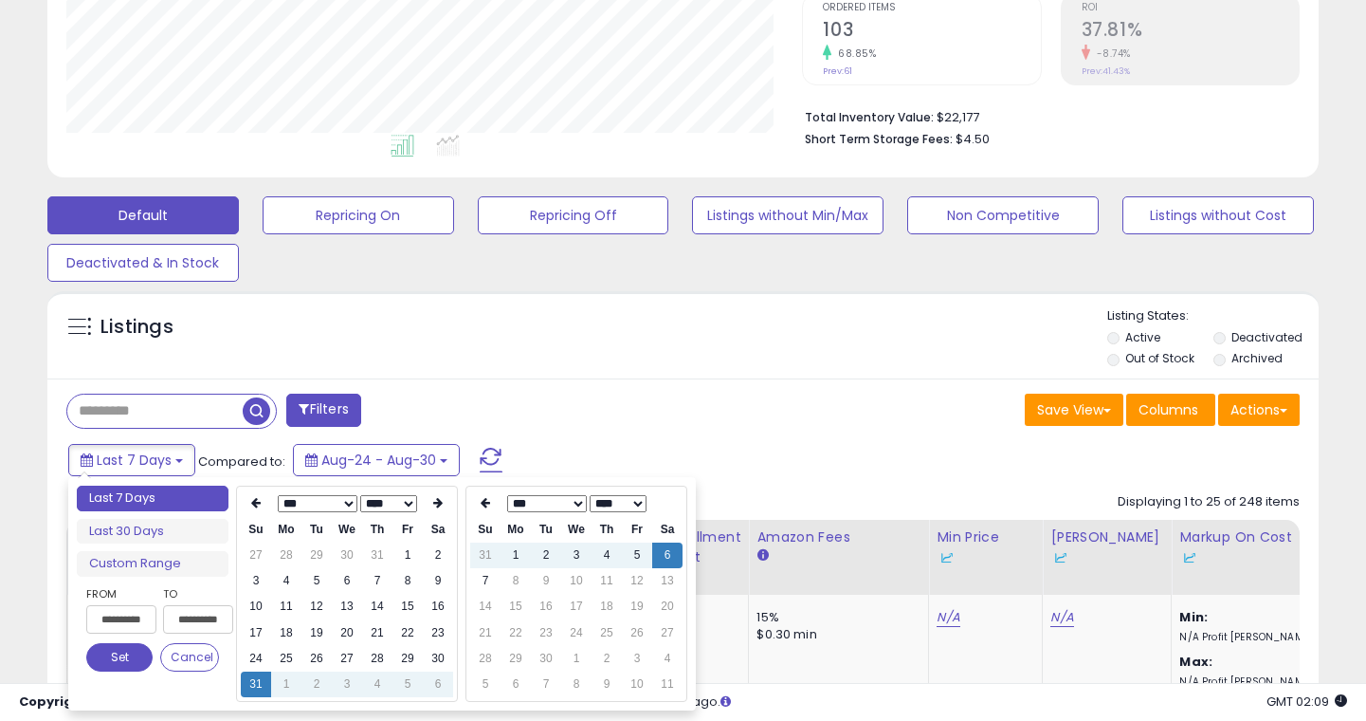
click at [198, 618] on input "**********" at bounding box center [198, 619] width 70 height 28
type input "**********"
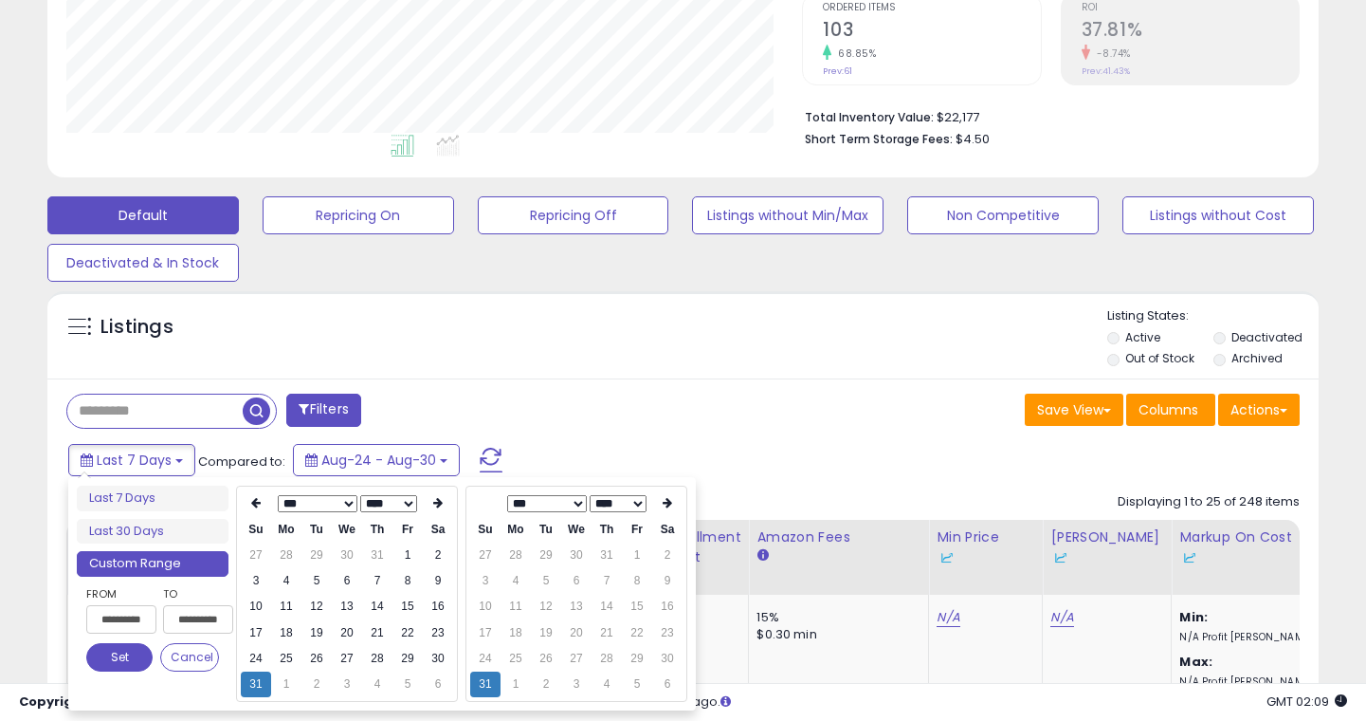
click at [137, 652] on button "Set" at bounding box center [119, 657] width 66 height 28
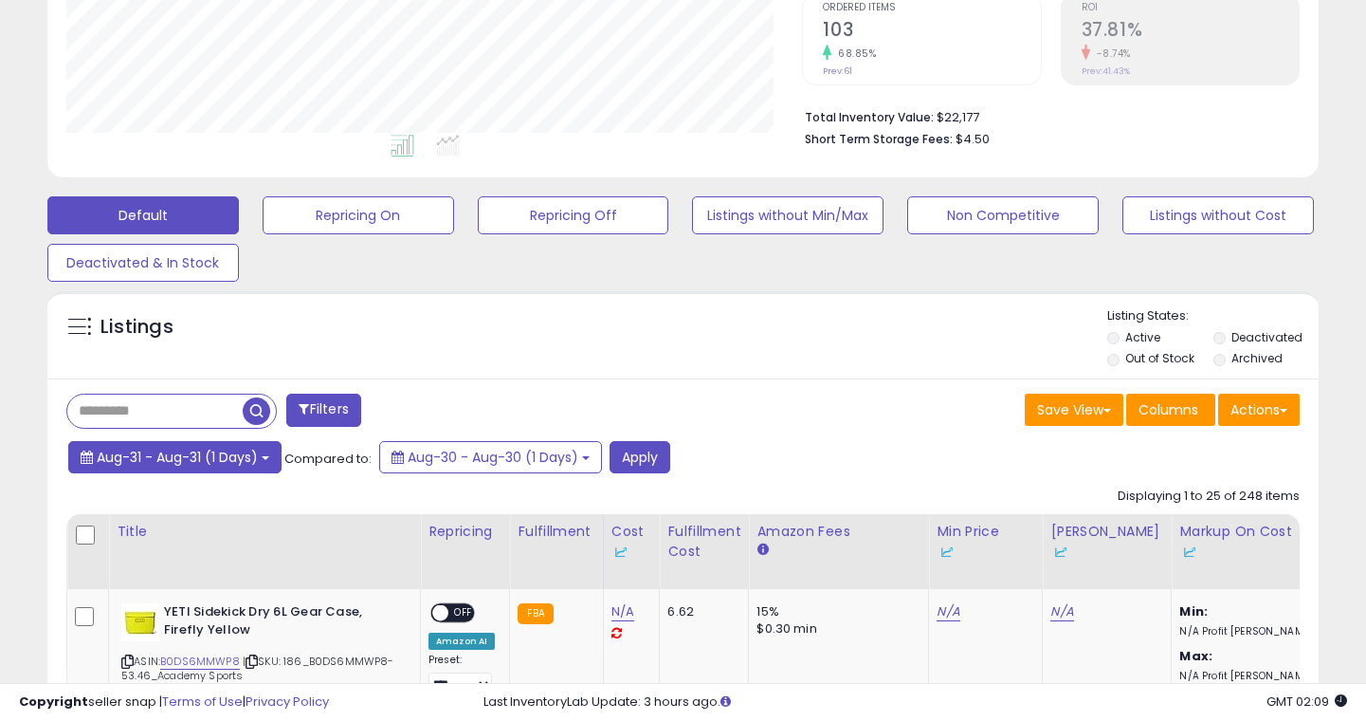
click at [262, 451] on button "Aug-31 - Aug-31 (1 Days)" at bounding box center [174, 457] width 213 height 32
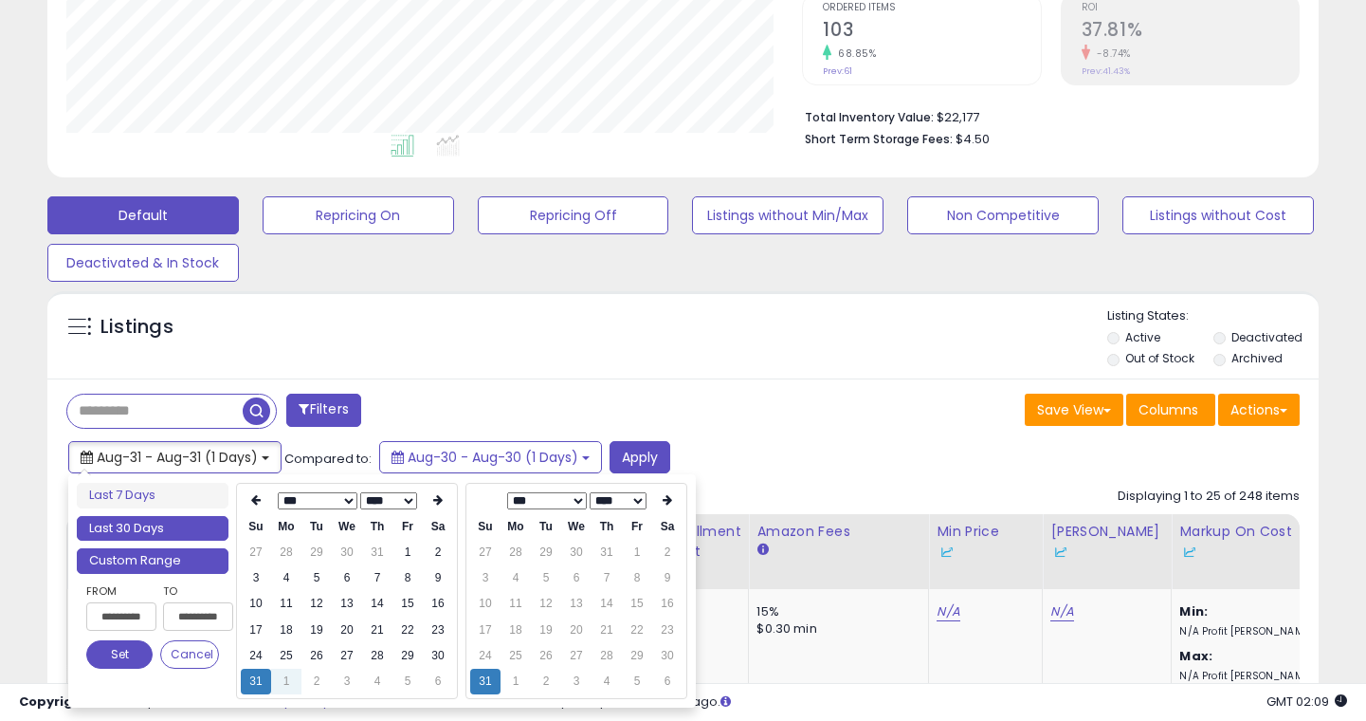
type input "**********"
click at [184, 526] on li "Last 30 Days" at bounding box center [153, 529] width 152 height 26
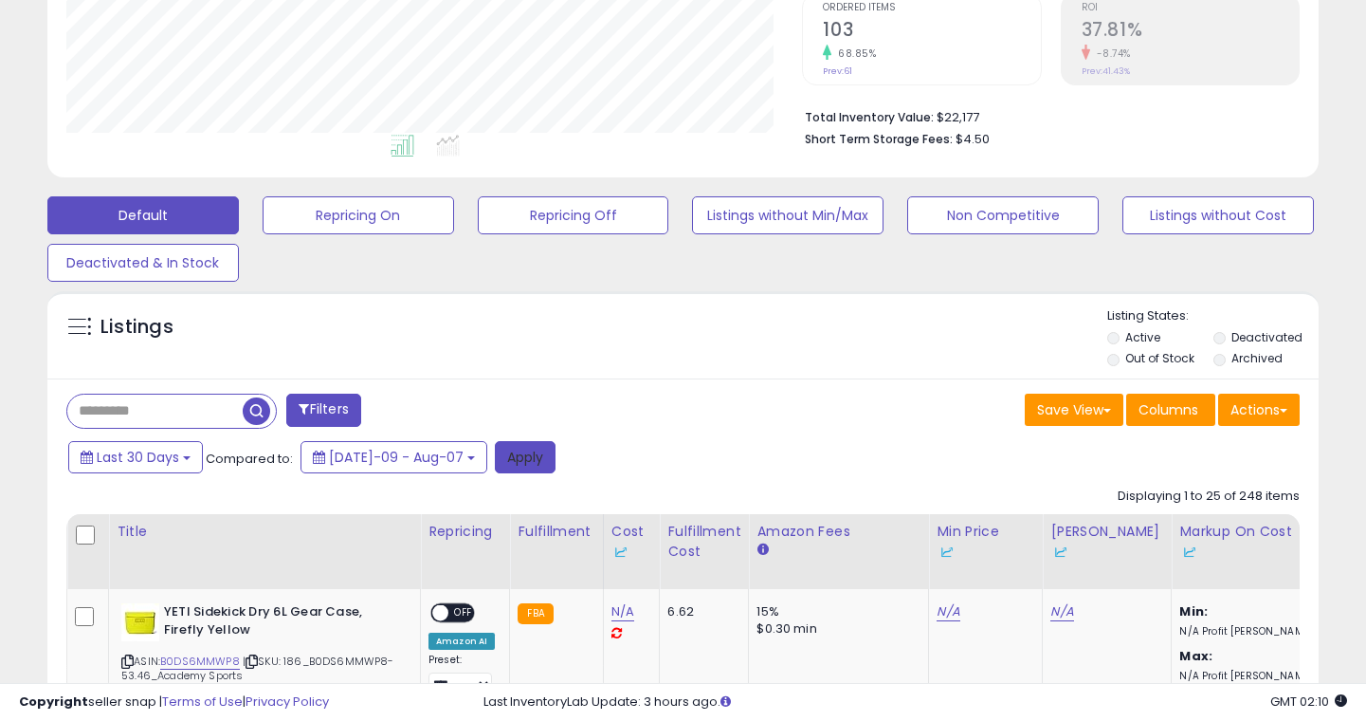
click at [506, 458] on button "Apply" at bounding box center [525, 457] width 61 height 32
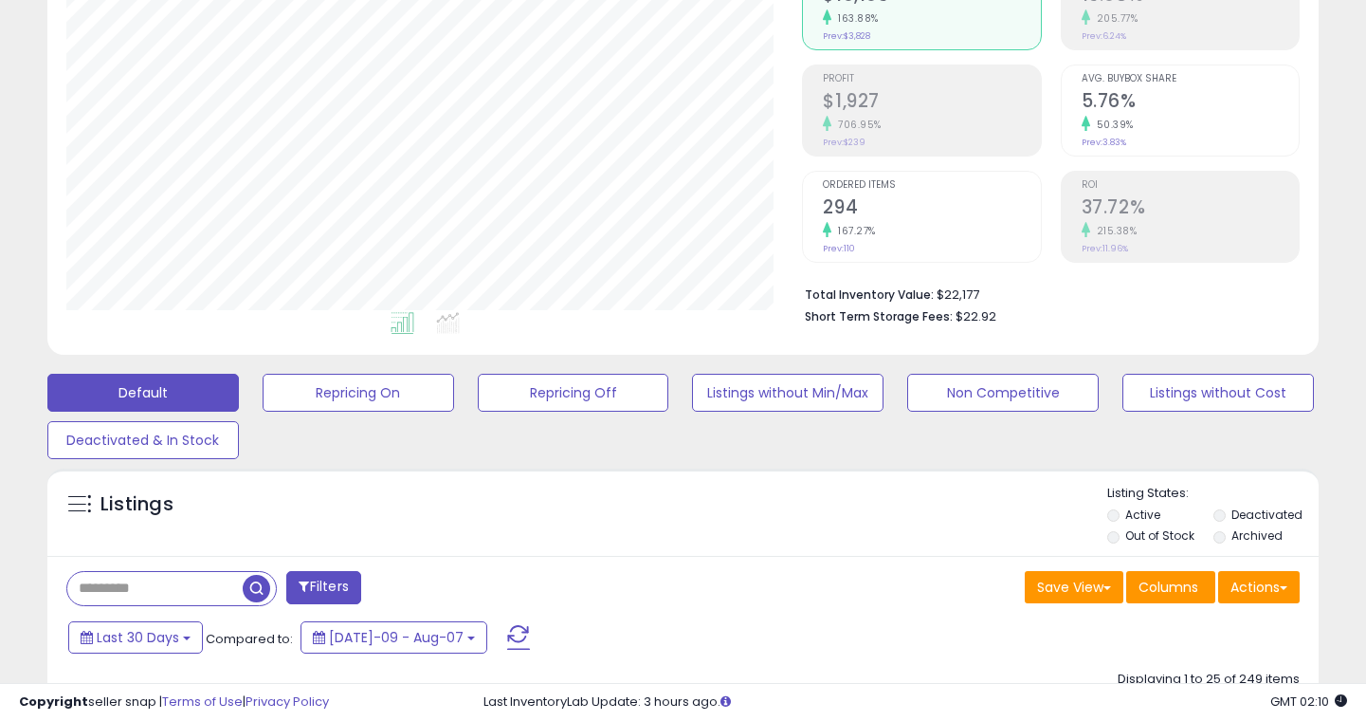
scroll to position [0, 0]
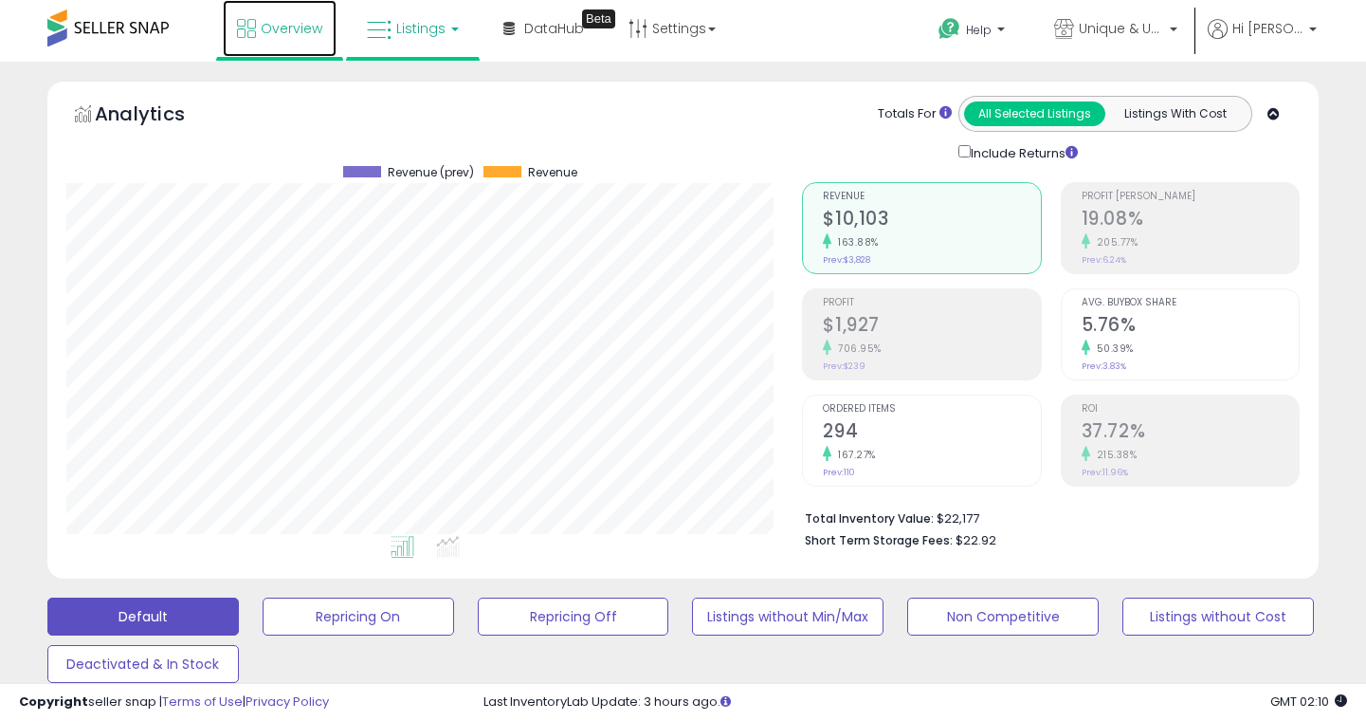
click at [266, 32] on span "Overview" at bounding box center [292, 28] width 62 height 19
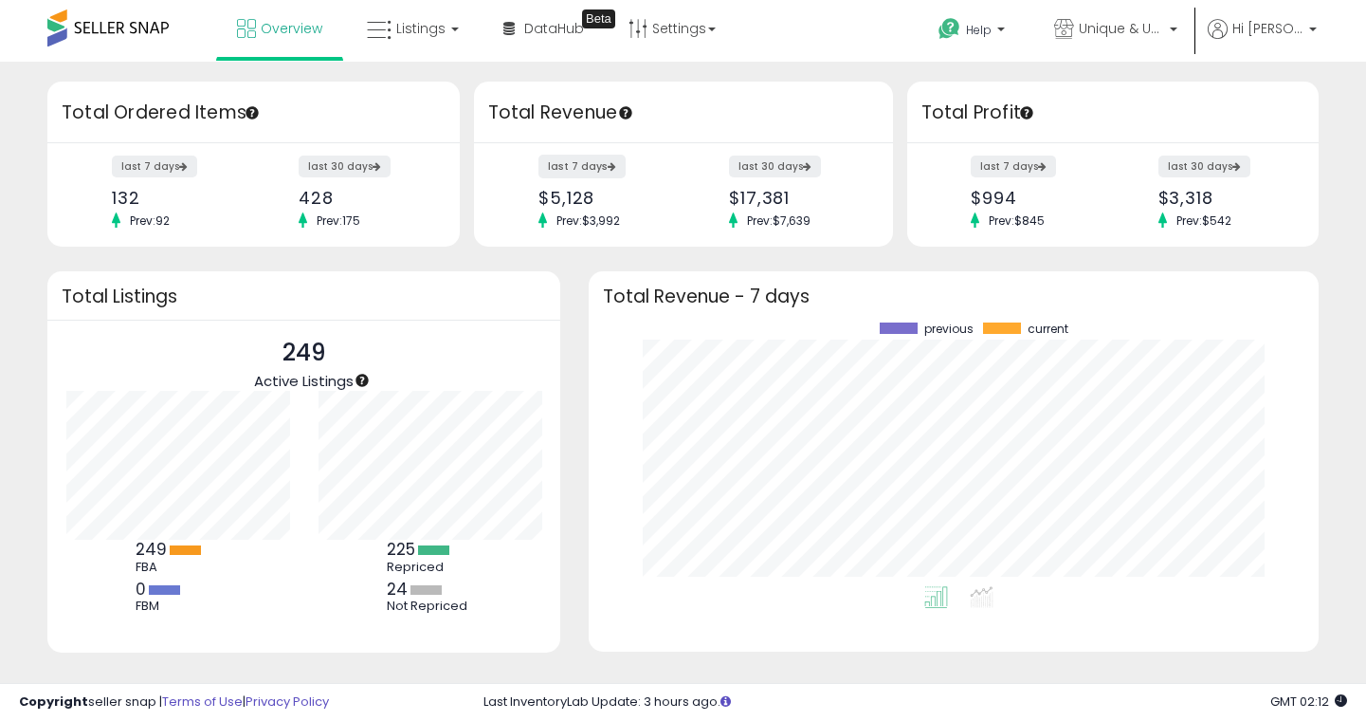
click at [601, 163] on label "last 7 days" at bounding box center [582, 167] width 87 height 24
click at [800, 161] on label "last 30 days" at bounding box center [776, 167] width 94 height 24
click at [1222, 161] on label "last 30 days" at bounding box center [1206, 167] width 94 height 24
